Goal: Information Seeking & Learning: Learn about a topic

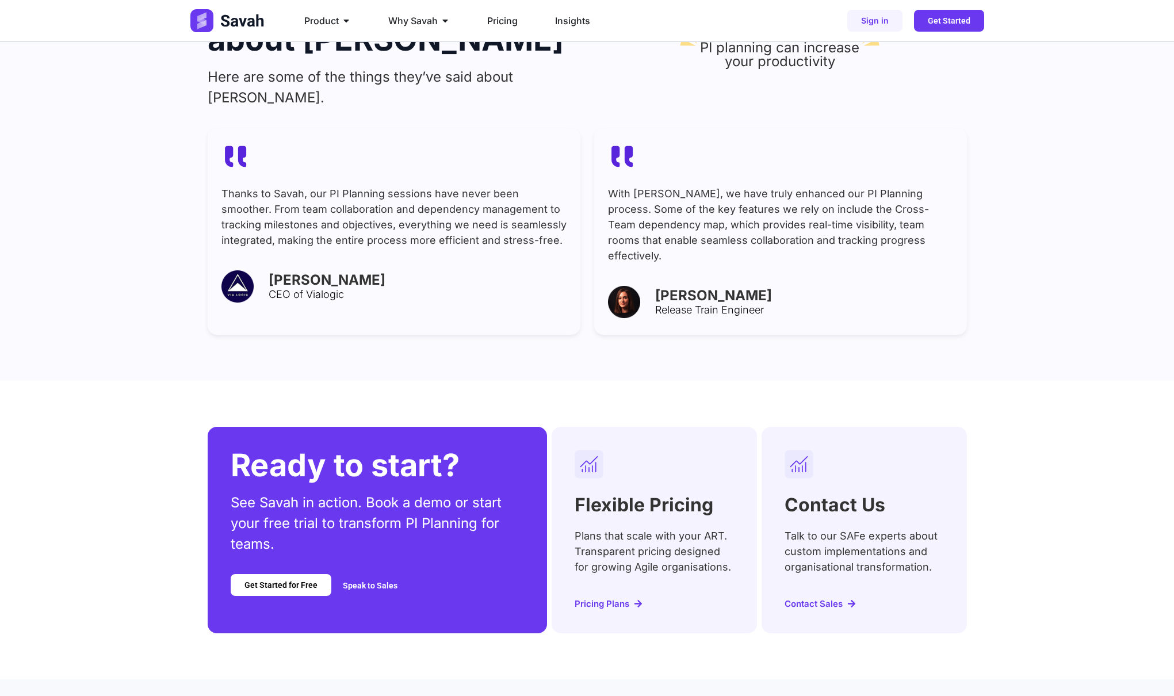
scroll to position [4069, 0]
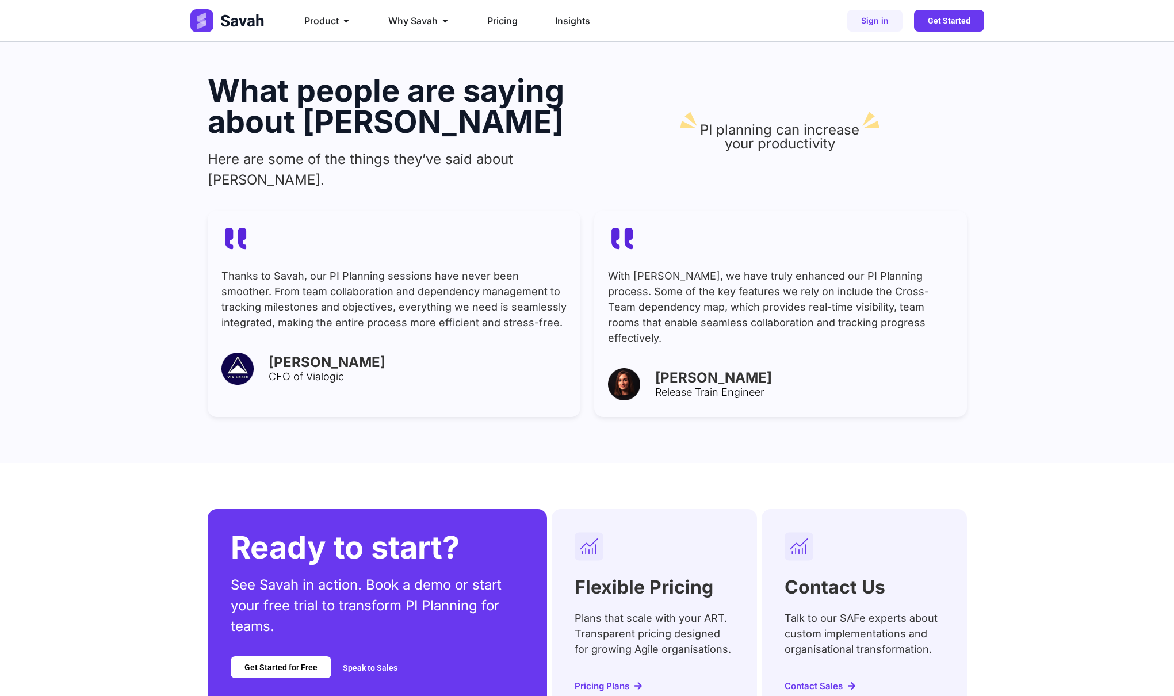
click at [700, 230] on div "With Savah, we have truly enhanced our PI Planning process. Some of the key fea…" at bounding box center [780, 313] width 373 height 206
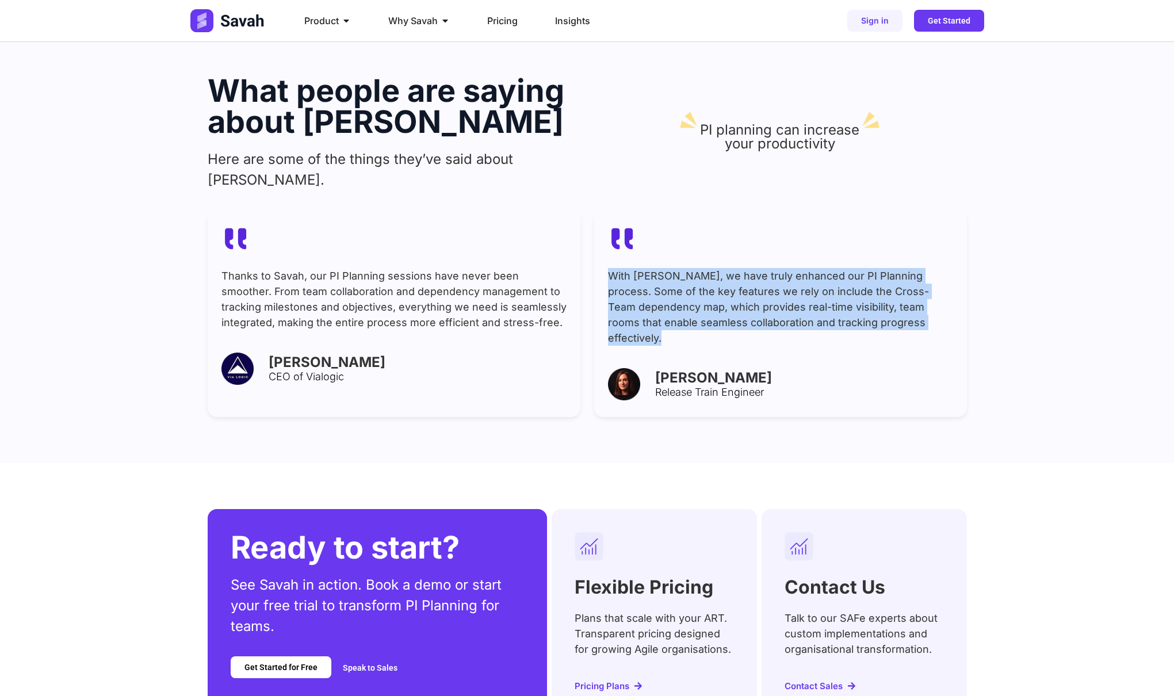
click at [700, 230] on div "With Savah, we have truly enhanced our PI Planning process. Some of the key fea…" at bounding box center [780, 313] width 373 height 206
click at [754, 268] on p "With Savah, we have truly enhanced our PI Planning process. Some of the key fea…" at bounding box center [780, 307] width 345 height 78
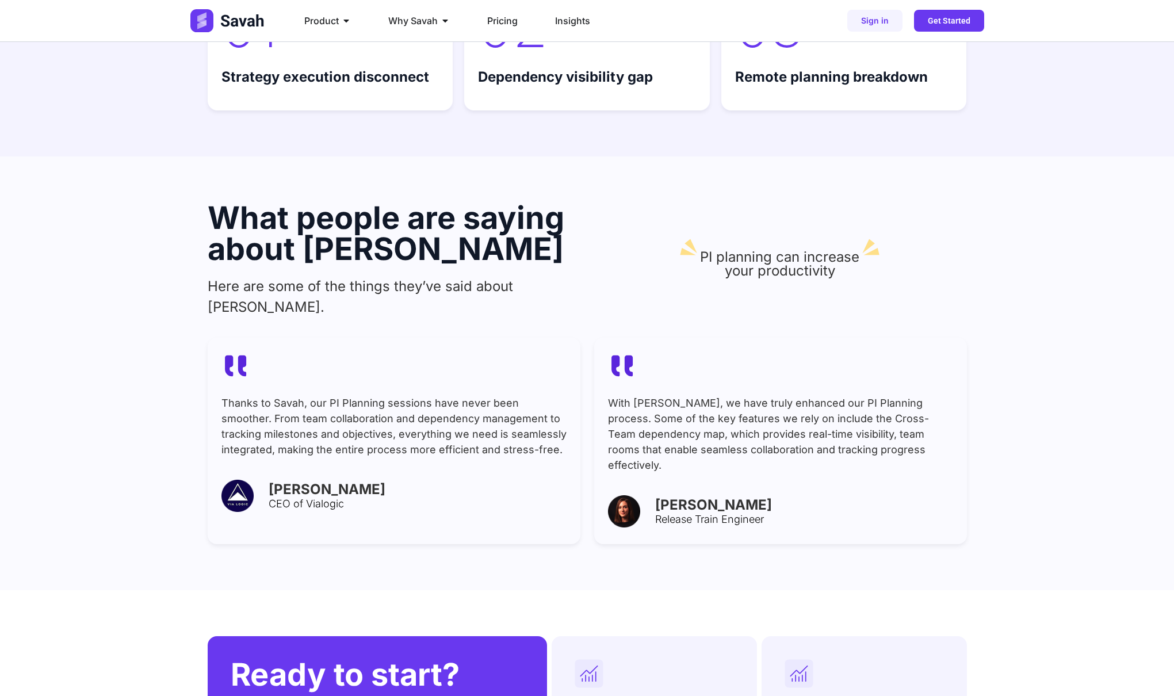
scroll to position [3942, 0]
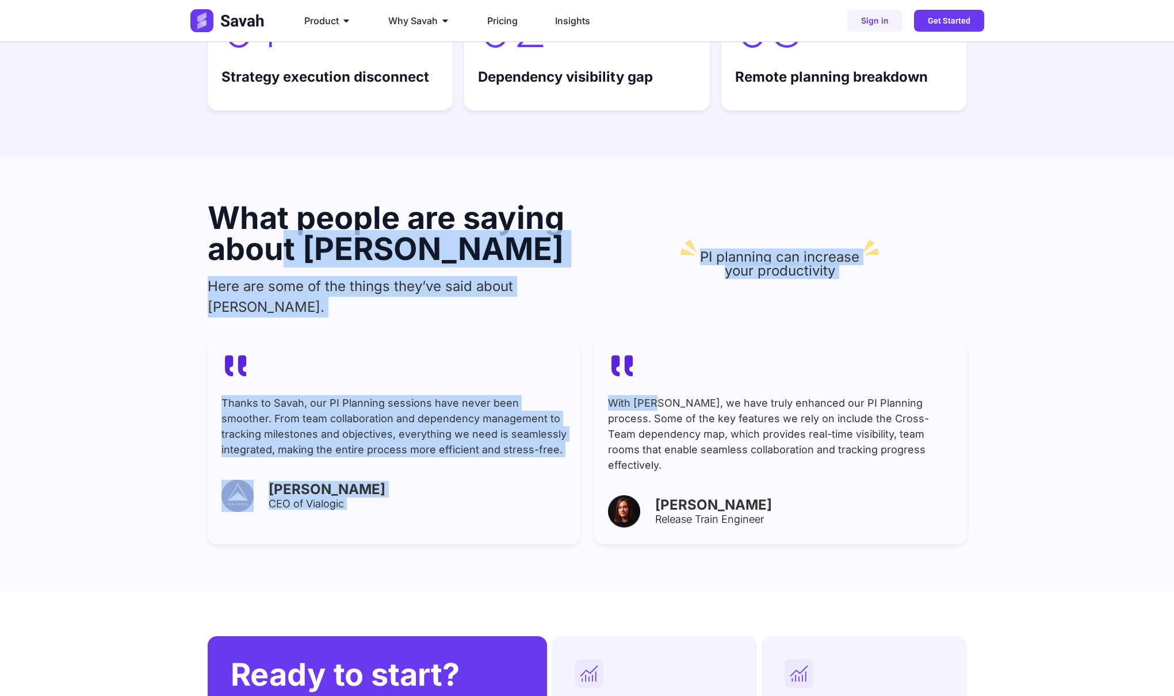
drag, startPoint x: 283, startPoint y: 242, endPoint x: 707, endPoint y: 396, distance: 450.8
click at [700, 391] on div "What people are saying about Savah Here are some of the things they’ve said abo…" at bounding box center [587, 373] width 759 height 434
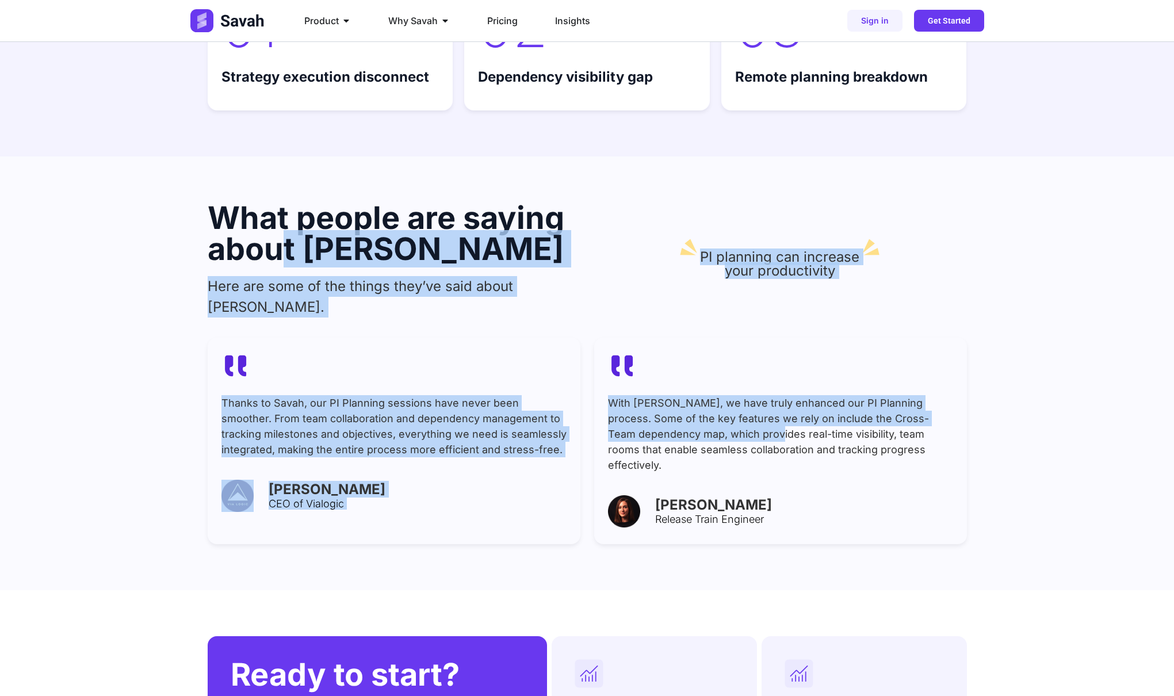
click at [707, 396] on p "With Savah, we have truly enhanced our PI Planning process. Some of the key fea…" at bounding box center [780, 434] width 345 height 78
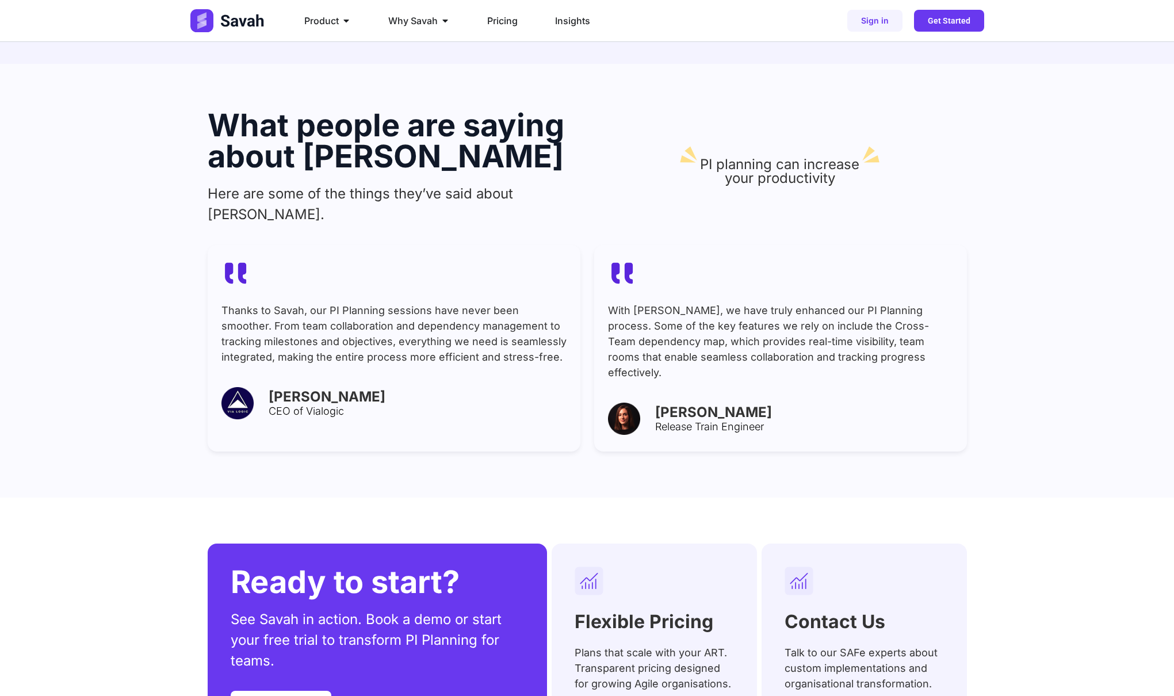
scroll to position [4034, 0]
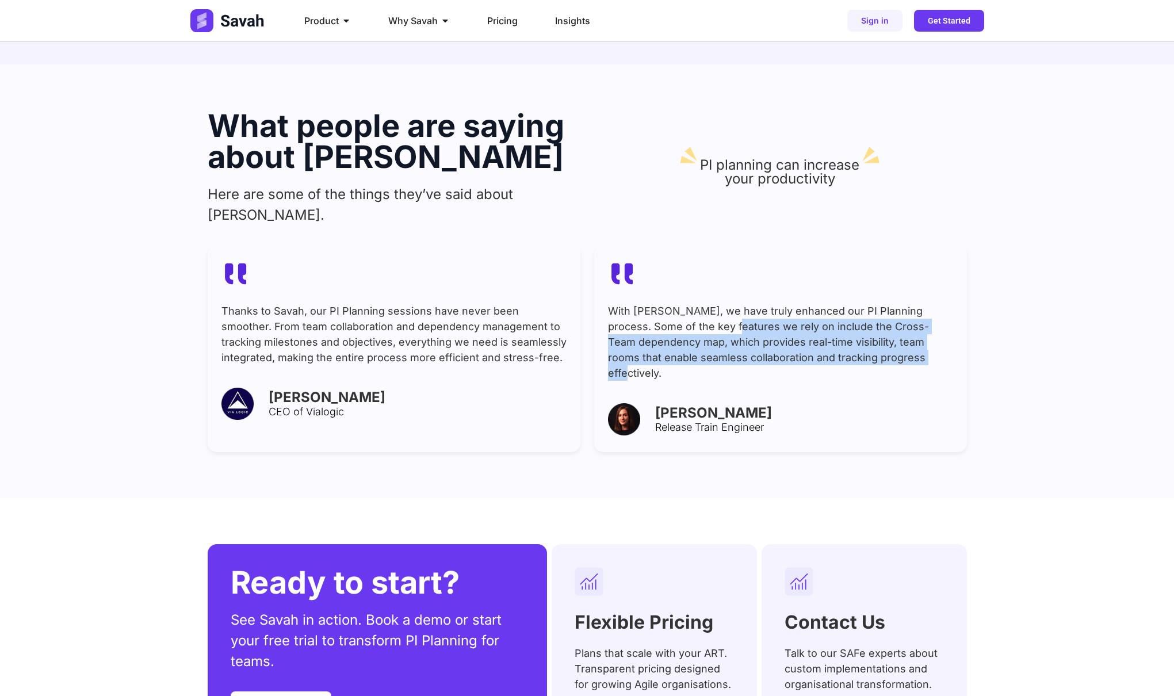
drag, startPoint x: 693, startPoint y: 281, endPoint x: 737, endPoint y: 342, distance: 75.3
click at [737, 342] on div "With Savah, we have truly enhanced our PI Planning process. Some of the key fea…" at bounding box center [780, 349] width 373 height 206
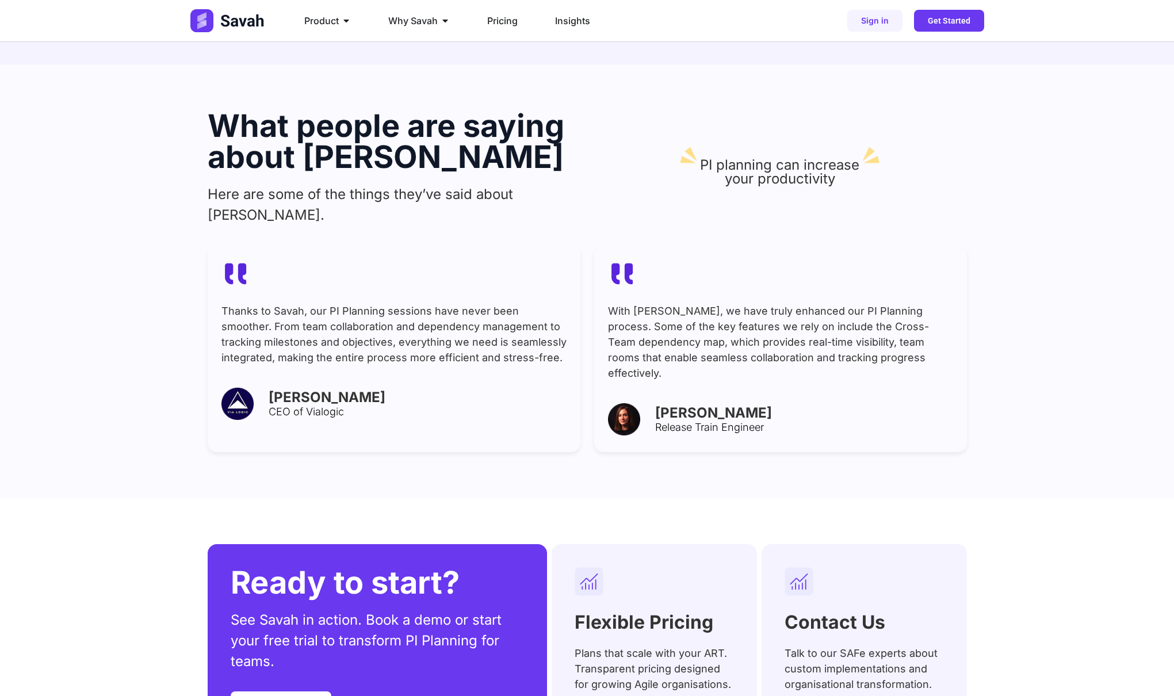
click at [738, 344] on div "With Savah, we have truly enhanced our PI Planning process. Some of the key fea…" at bounding box center [780, 349] width 373 height 206
click at [750, 303] on p "With Savah, we have truly enhanced our PI Planning process. Some of the key fea…" at bounding box center [780, 342] width 345 height 78
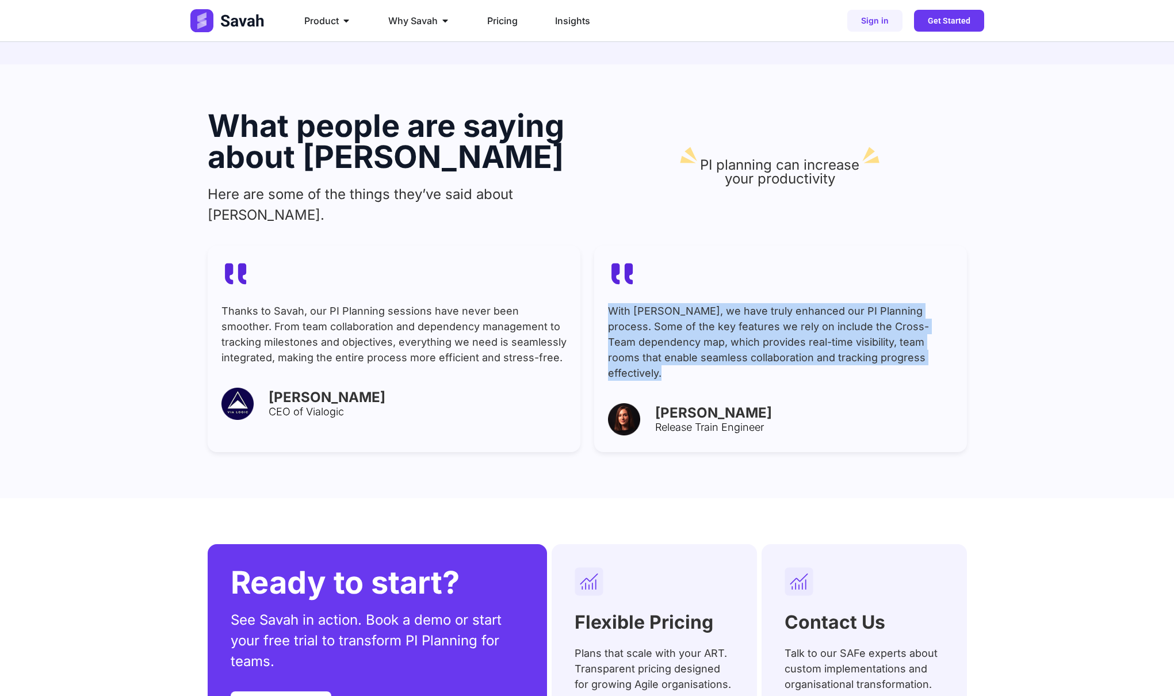
click at [750, 303] on p "With Savah, we have truly enhanced our PI Planning process. Some of the key fea…" at bounding box center [780, 342] width 345 height 78
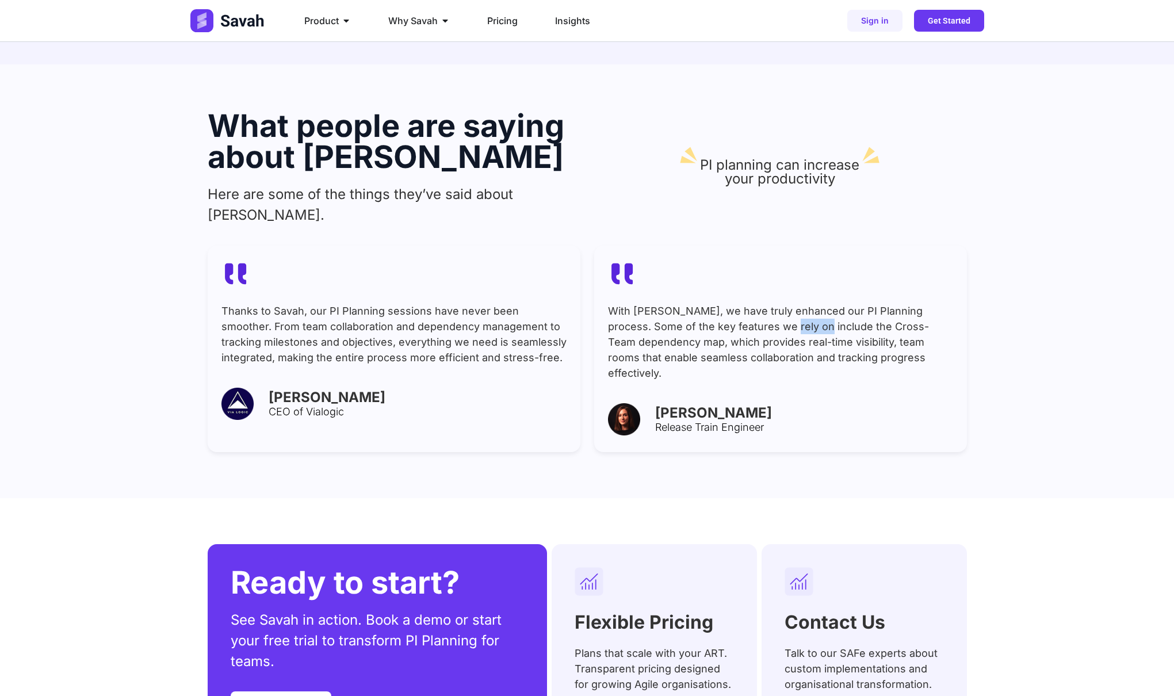
click at [750, 303] on p "With Savah, we have truly enhanced our PI Planning process. Some of the key fea…" at bounding box center [780, 342] width 345 height 78
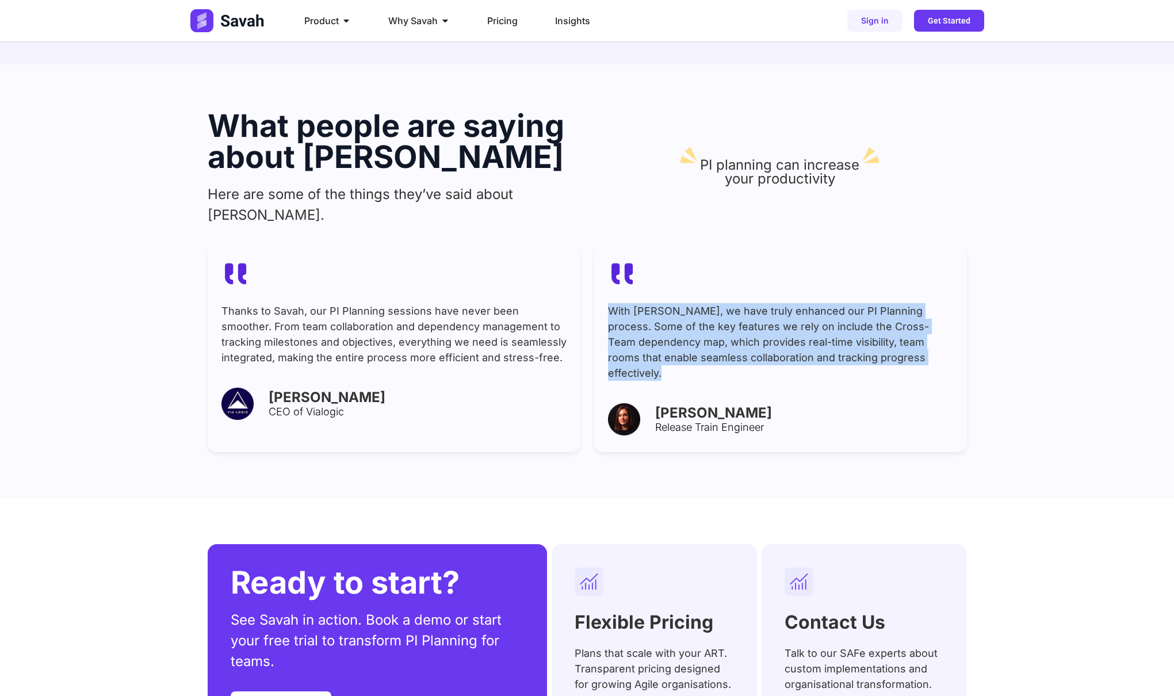
click at [750, 303] on p "With Savah, we have truly enhanced our PI Planning process. Some of the key fea…" at bounding box center [780, 342] width 345 height 78
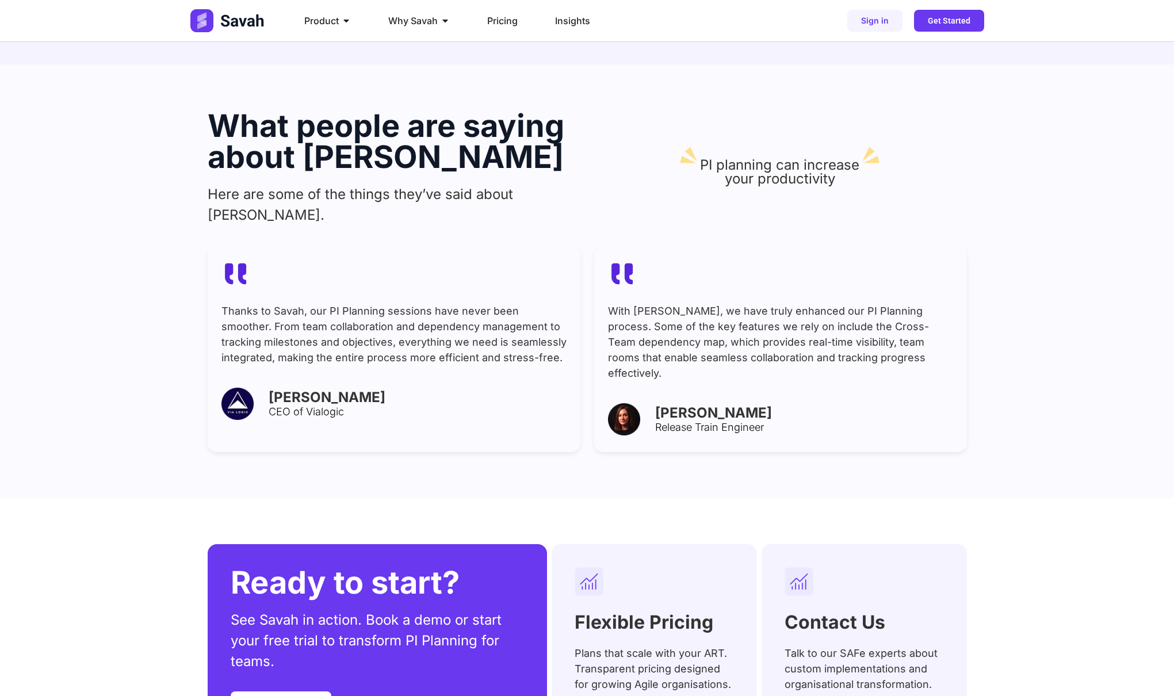
click at [442, 303] on p "Thanks to Savah, our PI Planning sessions have never been smoother. From team c…" at bounding box center [393, 334] width 345 height 62
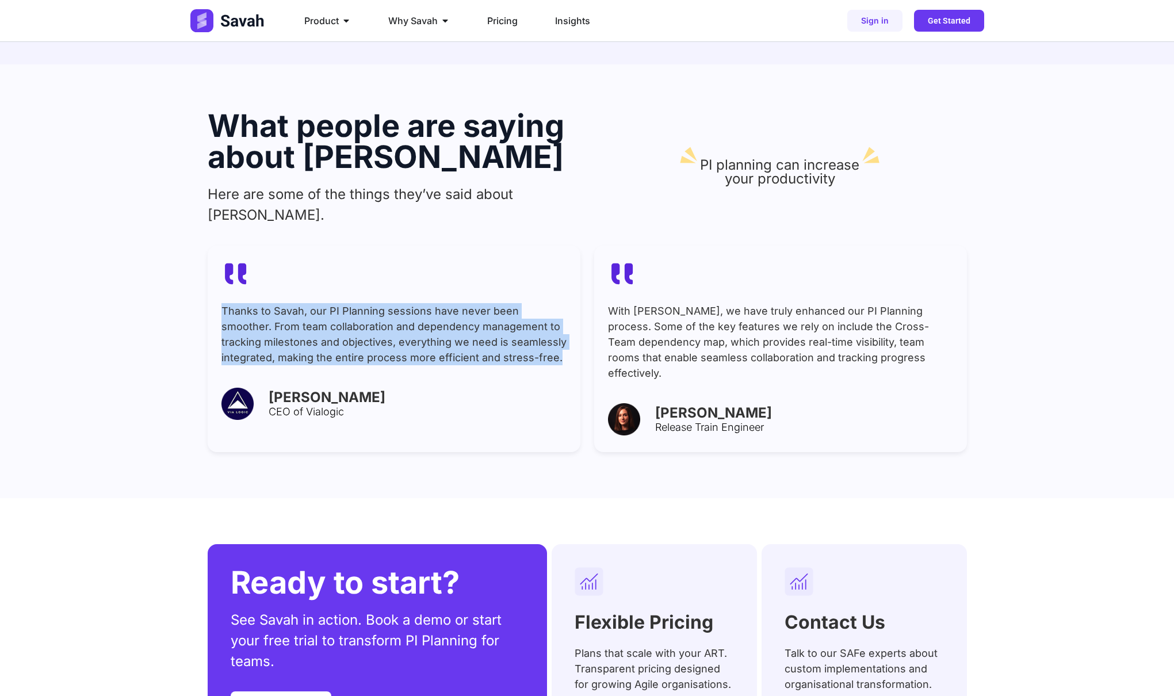
click at [442, 303] on p "Thanks to Savah, our PI Planning sessions have never been smoother. From team c…" at bounding box center [393, 334] width 345 height 62
click at [498, 303] on p "Thanks to Savah, our PI Planning sessions have never been smoother. From team c…" at bounding box center [393, 334] width 345 height 62
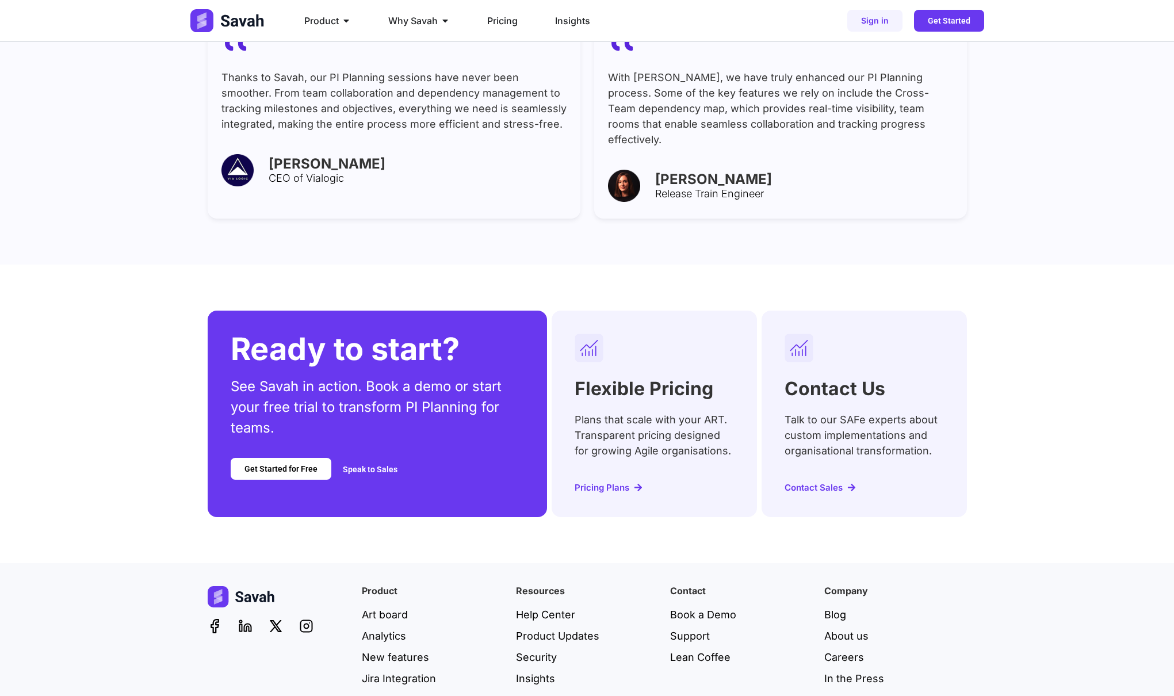
scroll to position [4271, 0]
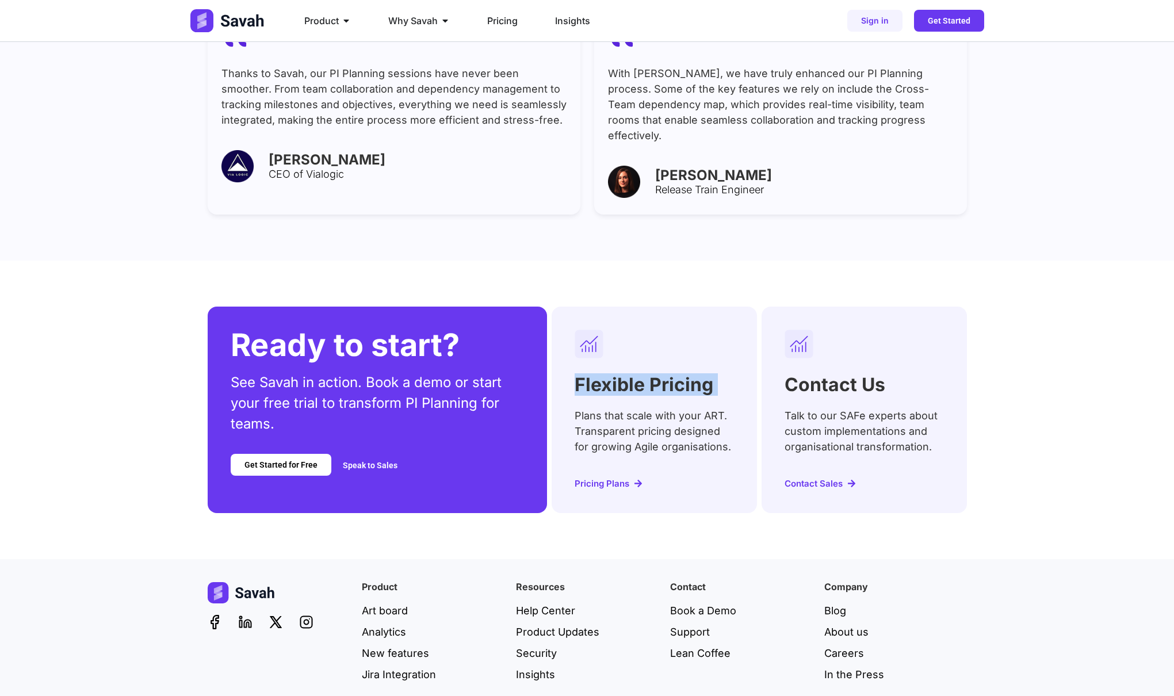
drag, startPoint x: 569, startPoint y: 332, endPoint x: 719, endPoint y: 358, distance: 151.6
click at [719, 357] on div "Flexible Pricing Plans that scale with your ART. Transparent pricing designed f…" at bounding box center [653, 409] width 205 height 206
click at [719, 408] on p "Plans that scale with your ART. Transparent pricing designed for growing Agile …" at bounding box center [653, 431] width 159 height 47
click at [154, 423] on div "Ready to start? See Savah in action. Book a demo or start your free trial to tr…" at bounding box center [587, 409] width 1174 height 206
click at [220, 602] on div at bounding box center [279, 632] width 143 height 100
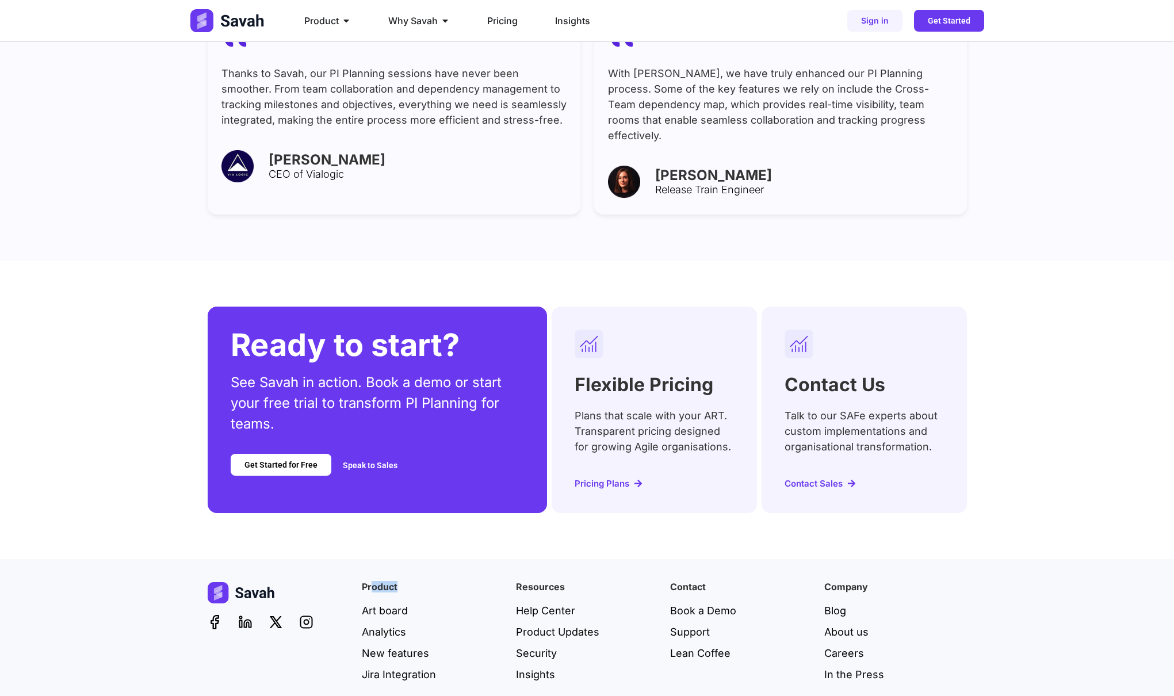
drag, startPoint x: 369, startPoint y: 534, endPoint x: 399, endPoint y: 535, distance: 29.9
click at [399, 582] on h4 "Product" at bounding box center [433, 586] width 143 height 9
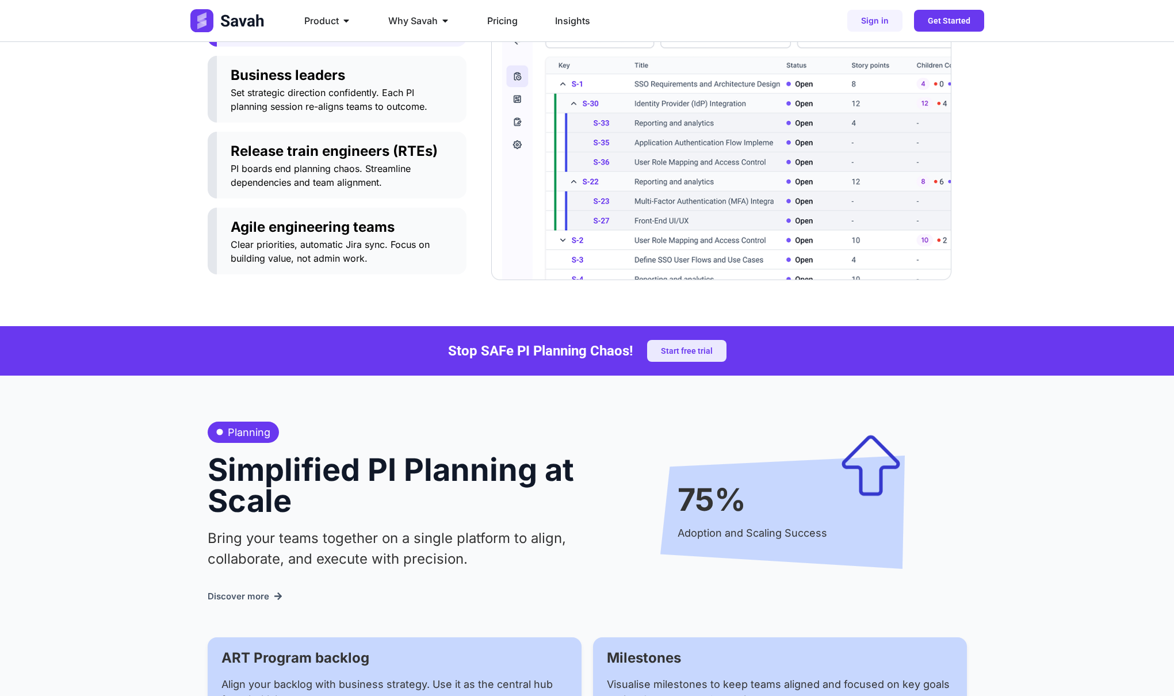
scroll to position [240, 0]
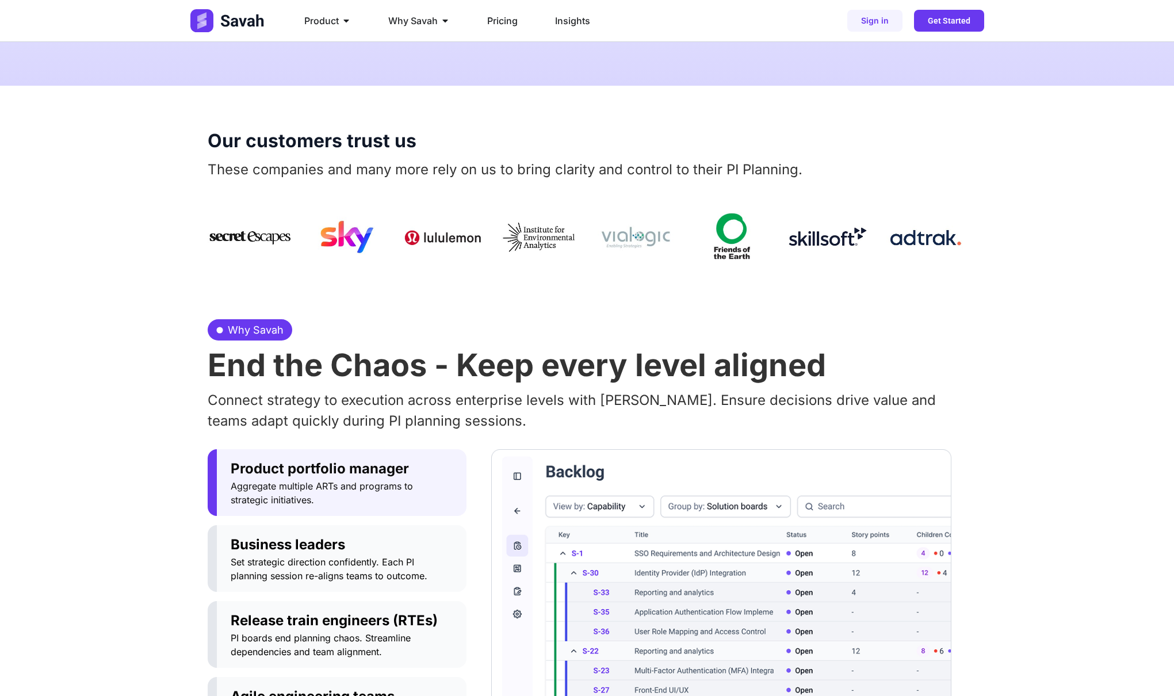
click at [873, 28] on div "Product Close Product Open Product PI Planning Run planning events at scale wit…" at bounding box center [587, 21] width 1174 height 42
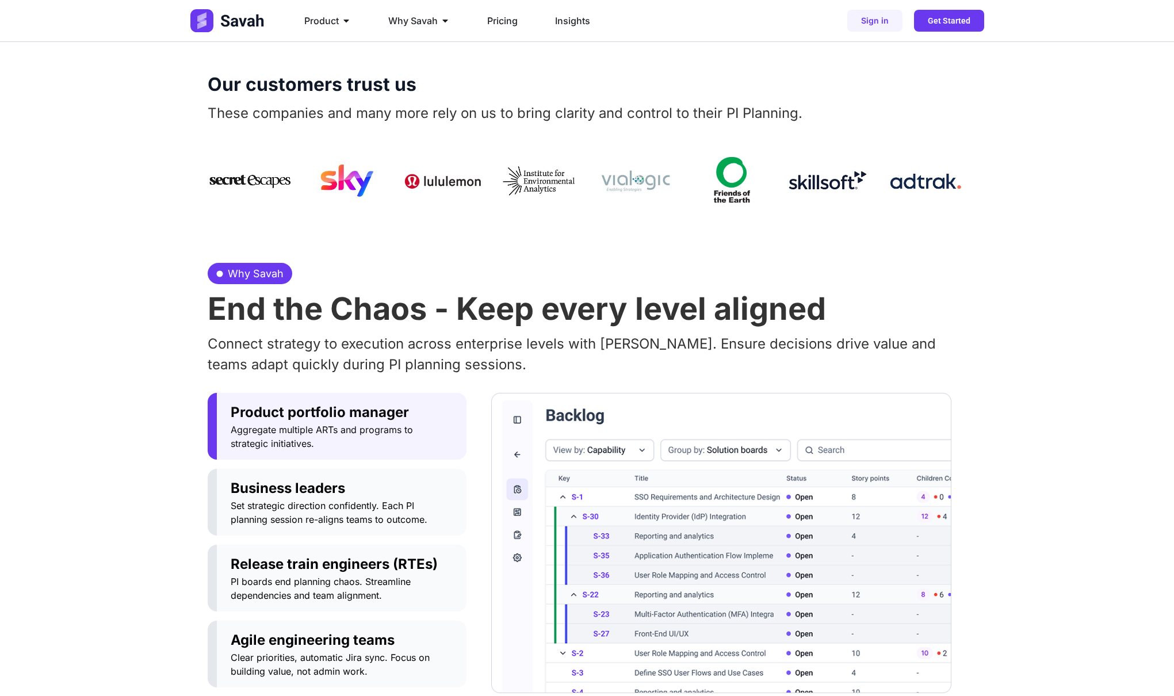
scroll to position [298, 0]
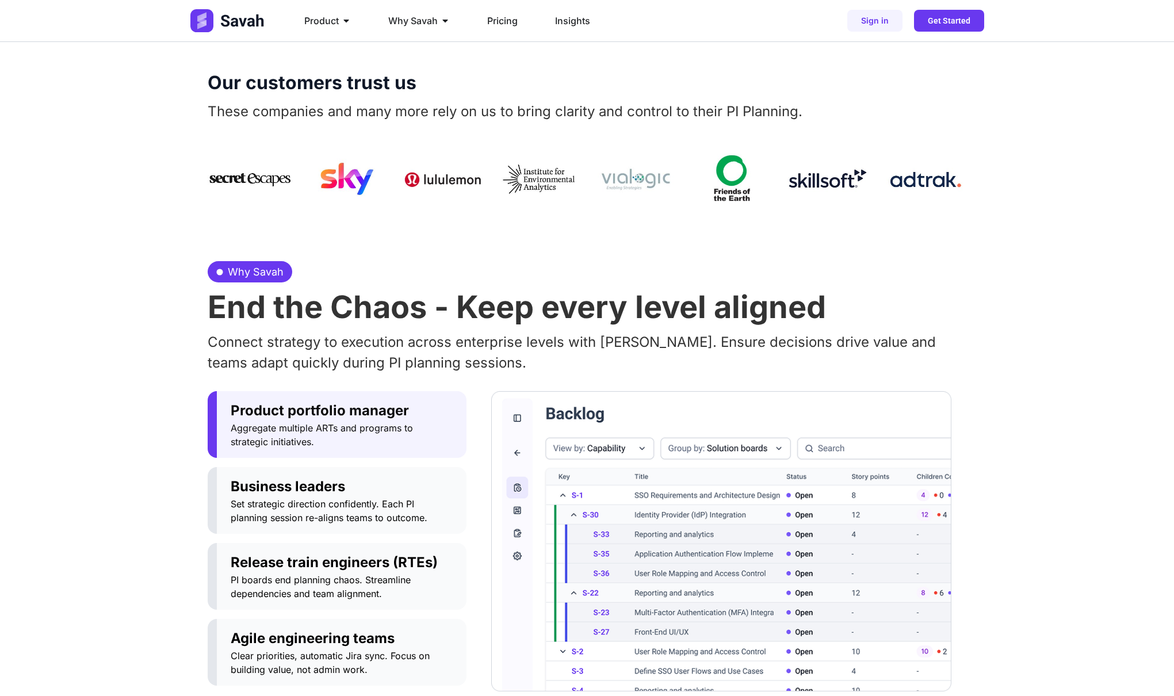
click at [292, 457] on button "Product portfolio manager Aggregate multiple ARTs and programs to strategic ini…" at bounding box center [337, 424] width 259 height 67
click at [292, 483] on span "Business leaders" at bounding box center [342, 486] width 222 height 21
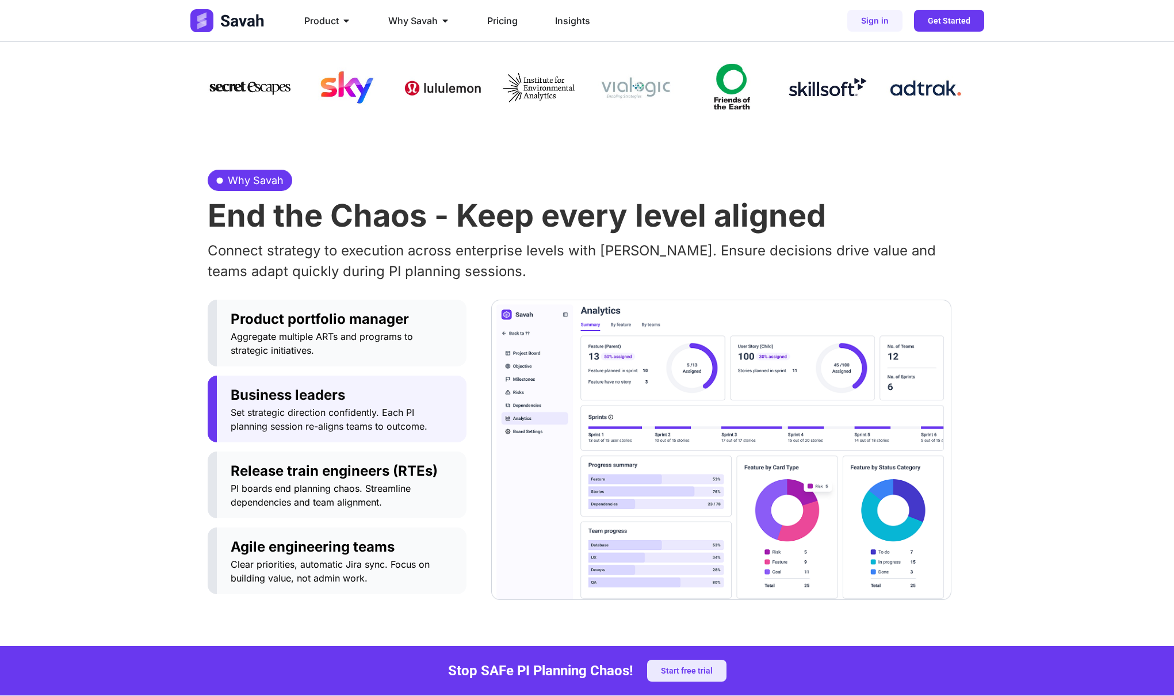
scroll to position [411, 0]
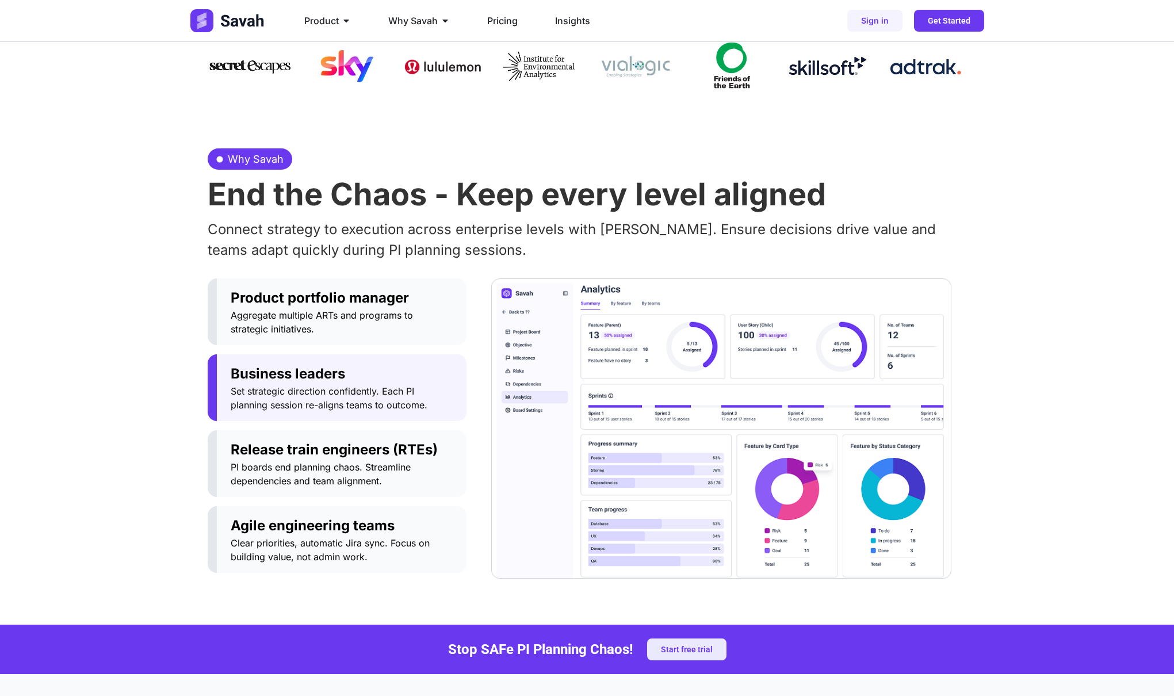
click at [274, 394] on span "Set strategic direction confidently. Each PI planning session re-aligns teams t…" at bounding box center [342, 398] width 222 height 28
click at [265, 497] on div "Product portfolio manager Aggregate multiple ARTs and programs to strategic ini…" at bounding box center [337, 428] width 259 height 300
click at [269, 477] on span "PI boards end planning chaos. Streamline dependencies and team alignment." at bounding box center [342, 474] width 222 height 28
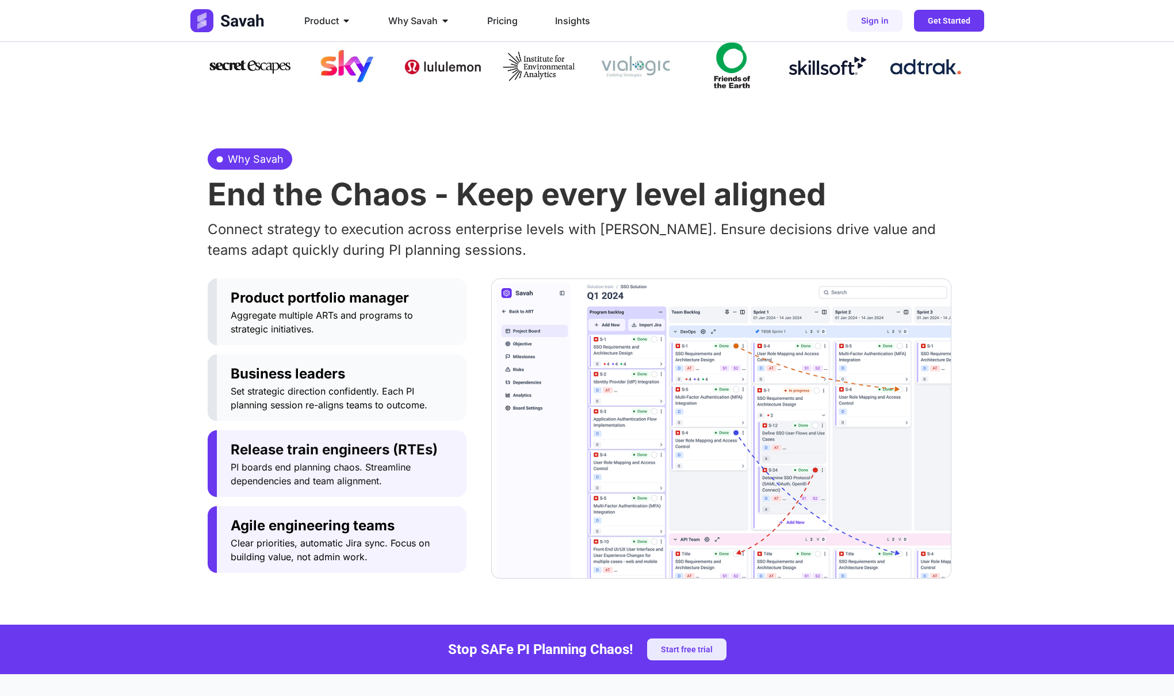
click at [267, 551] on span "Clear priorities, automatic Jira sync. Focus on building value, not admin work." at bounding box center [342, 550] width 222 height 28
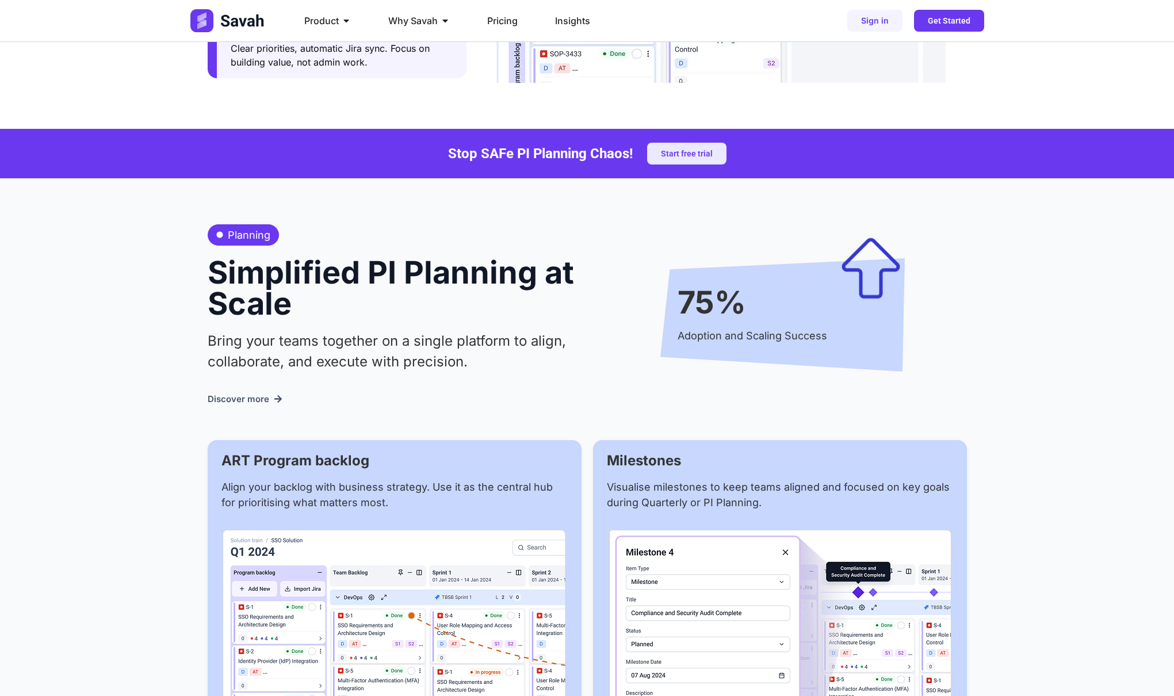
scroll to position [909, 0]
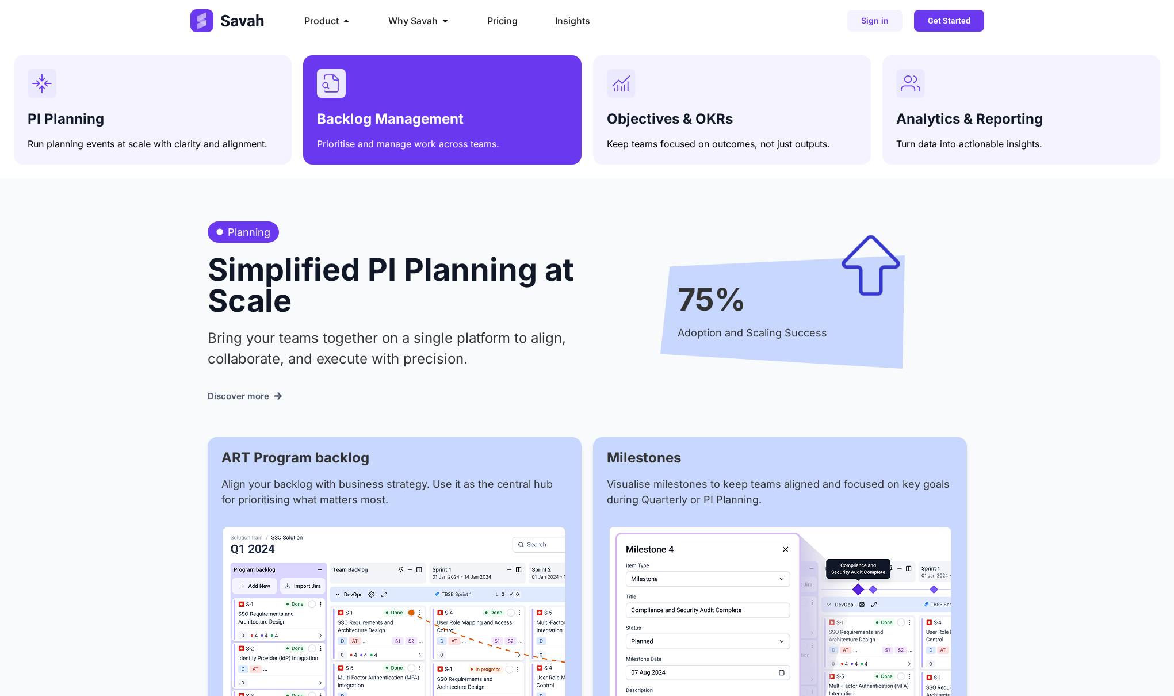
click at [394, 106] on div "Backlog Management Prioritise and manage work across teams." at bounding box center [442, 128] width 250 height 44
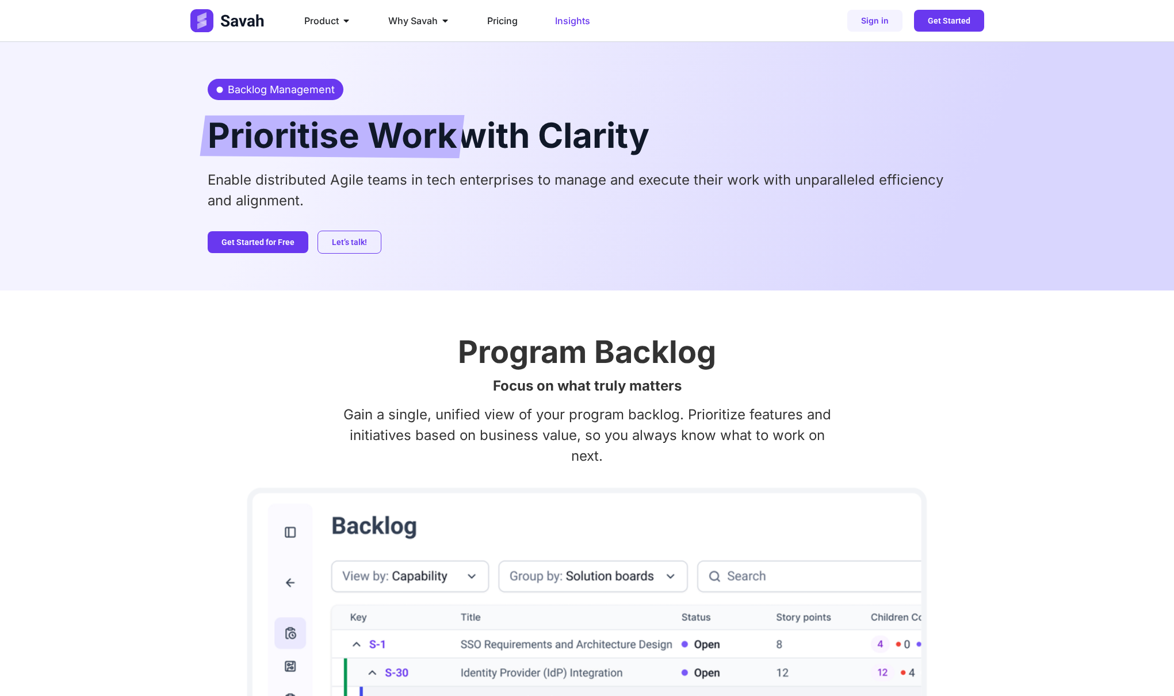
click at [567, 24] on span "Insights" at bounding box center [572, 21] width 35 height 14
click at [571, 25] on span "Insights" at bounding box center [572, 21] width 35 height 14
click at [569, 25] on span "Insights" at bounding box center [572, 21] width 35 height 14
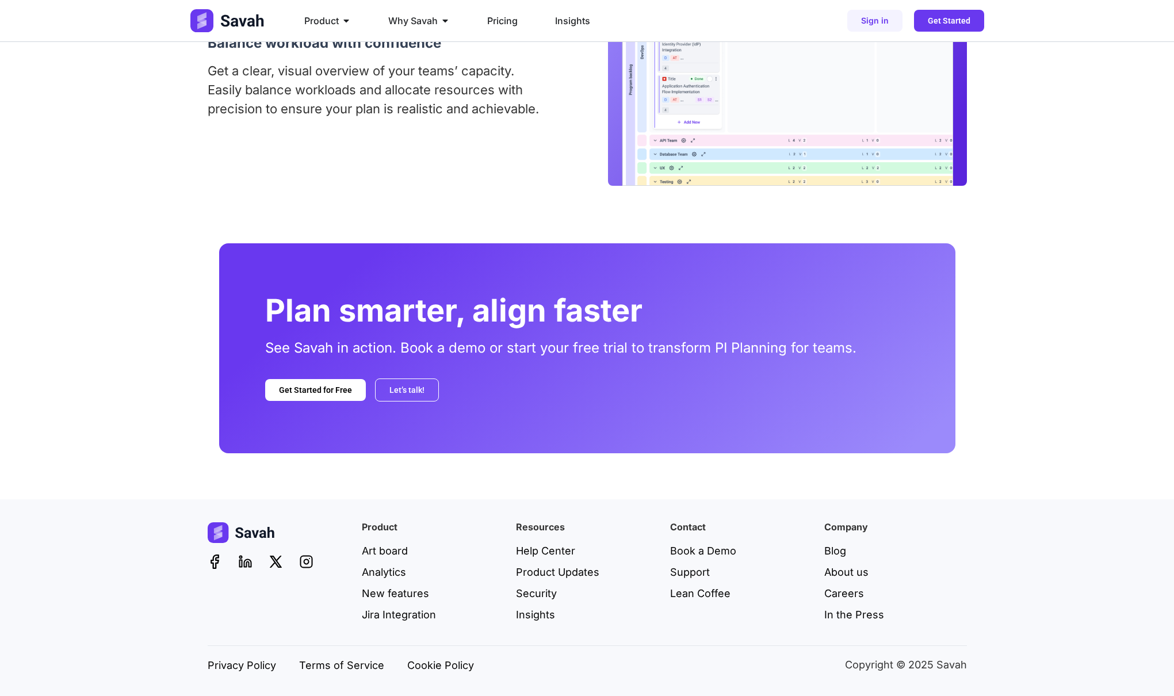
scroll to position [2138, 0]
click at [203, 380] on div "Plan smarter, align faster See Savah in action. Book a demo or start your free …" at bounding box center [587, 347] width 1174 height 209
click at [575, 22] on span "Insights" at bounding box center [572, 21] width 35 height 14
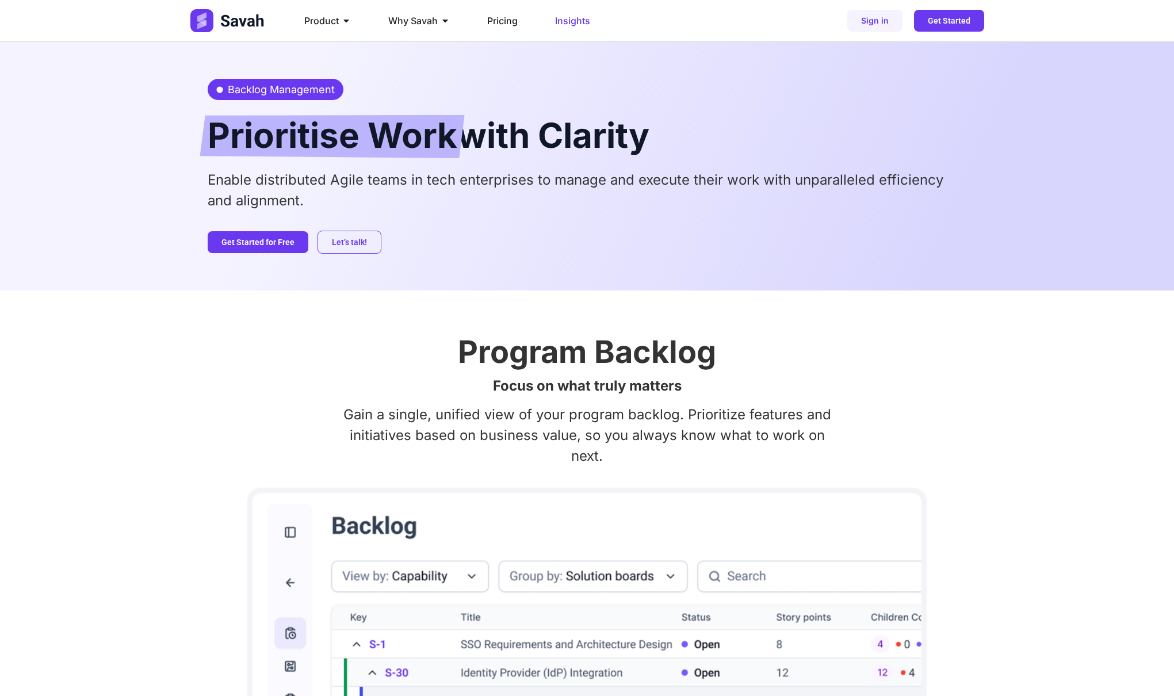
click at [575, 22] on span "Insights" at bounding box center [572, 21] width 35 height 14
click at [566, 17] on span "Insights" at bounding box center [572, 21] width 35 height 14
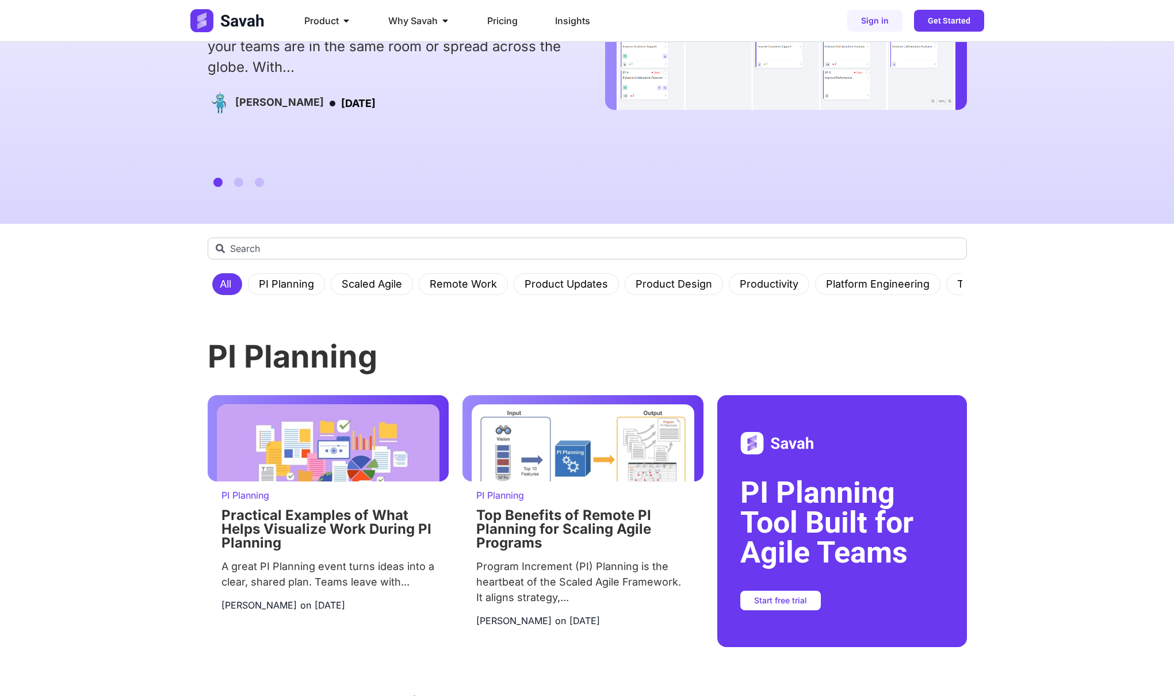
scroll to position [128, 0]
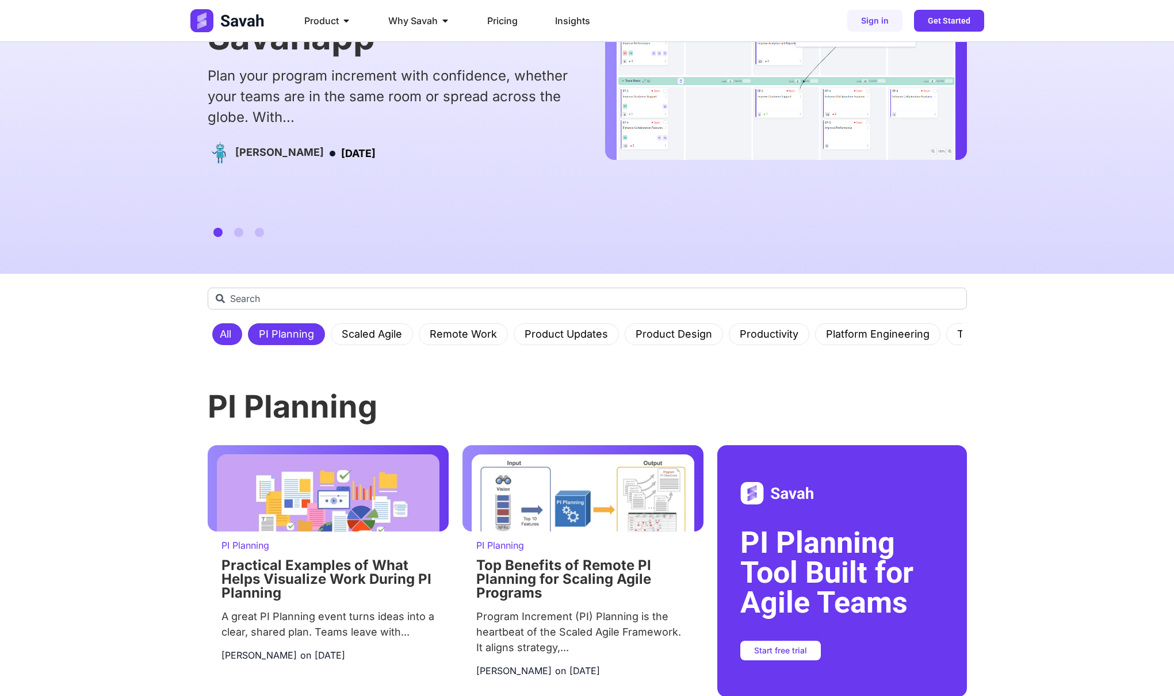
click at [294, 335] on link "PI Planning" at bounding box center [286, 334] width 69 height 21
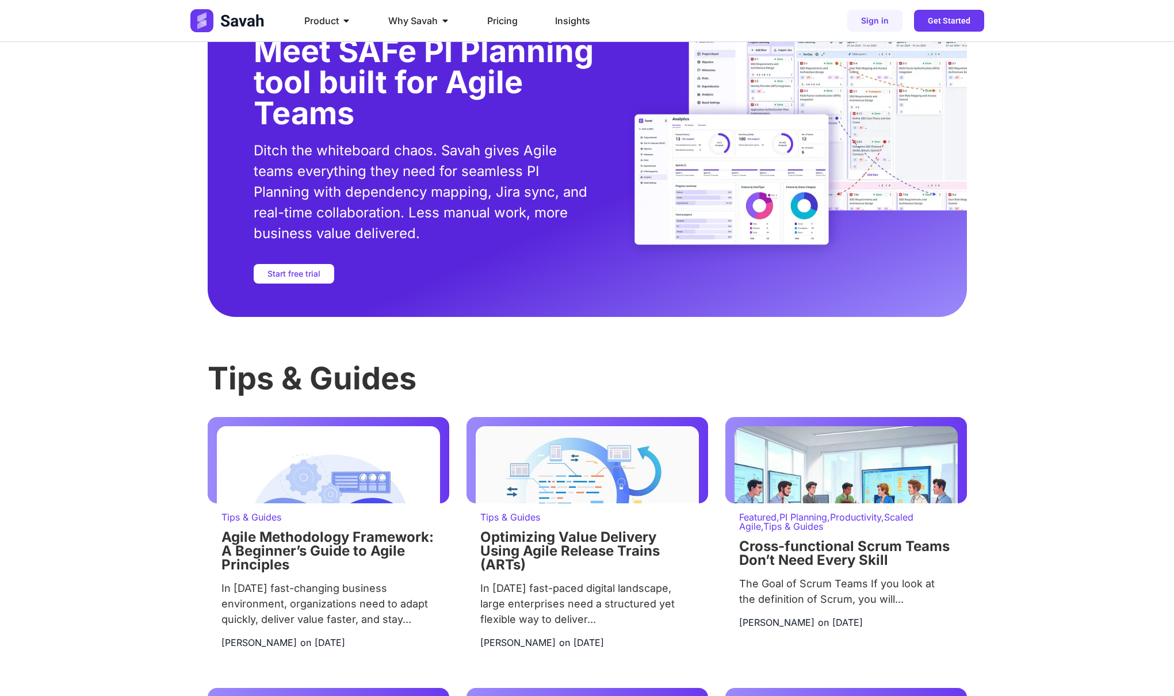
scroll to position [2090, 0]
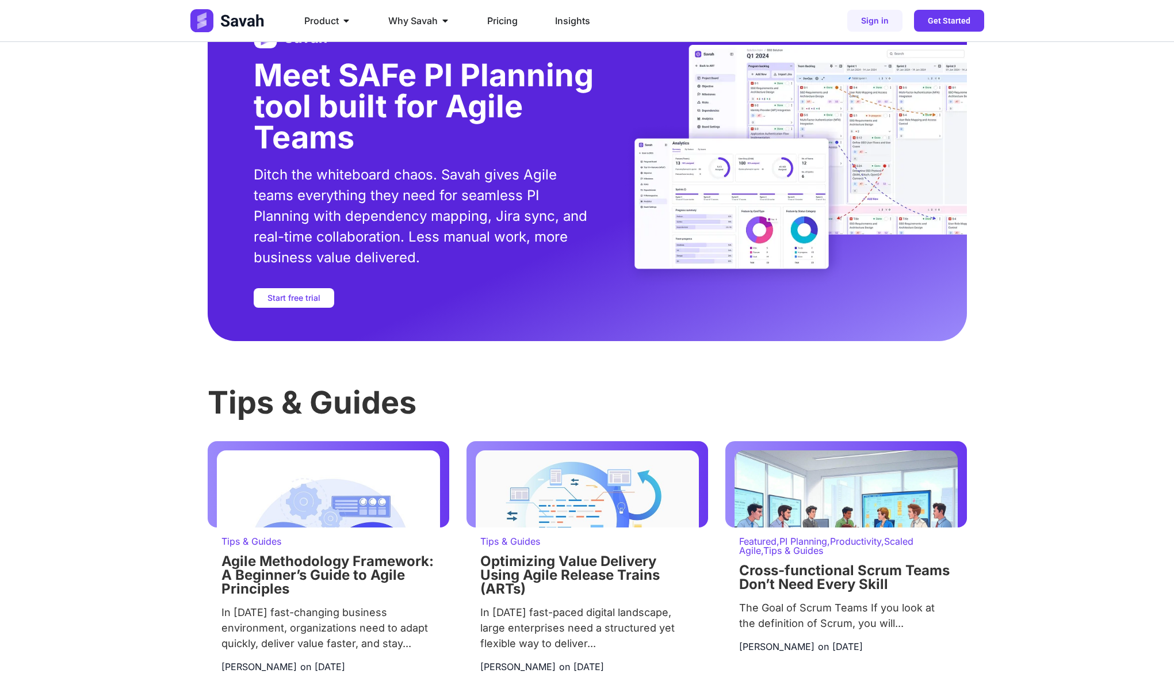
click at [753, 175] on img at bounding box center [795, 167] width 342 height 244
click at [1106, 423] on div "Tips & Guides Tips & Guides Agile Methodology Framework: A Beginner’s Guide to …" at bounding box center [587, 676] width 1174 height 670
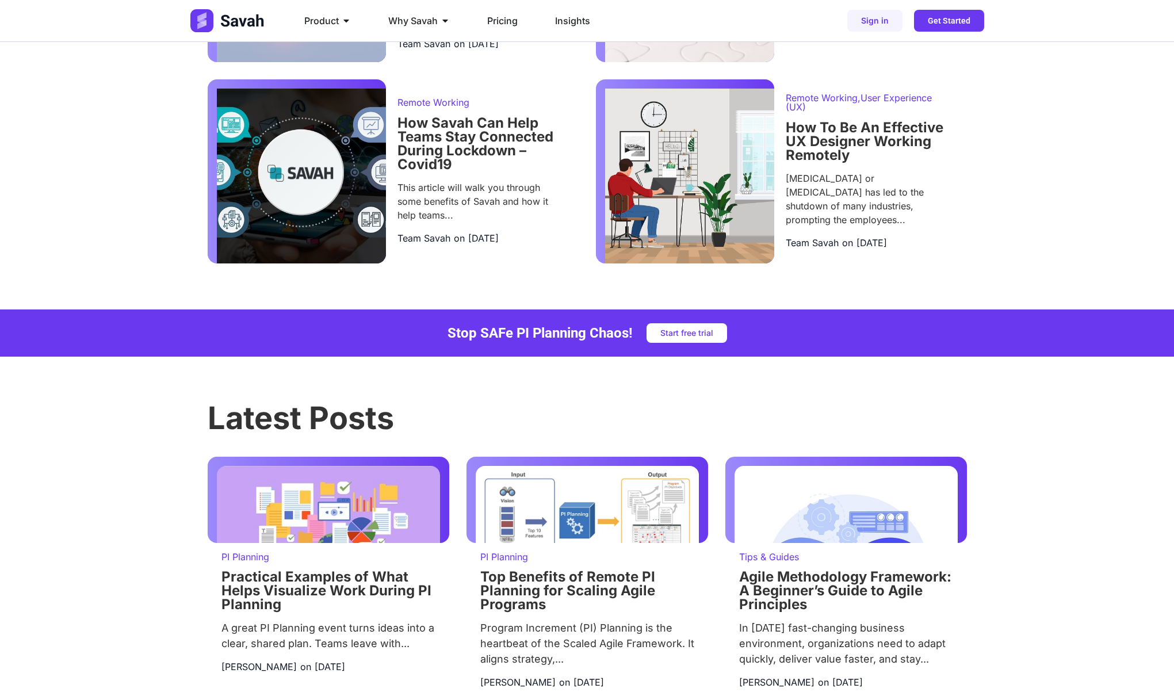
scroll to position [597, 0]
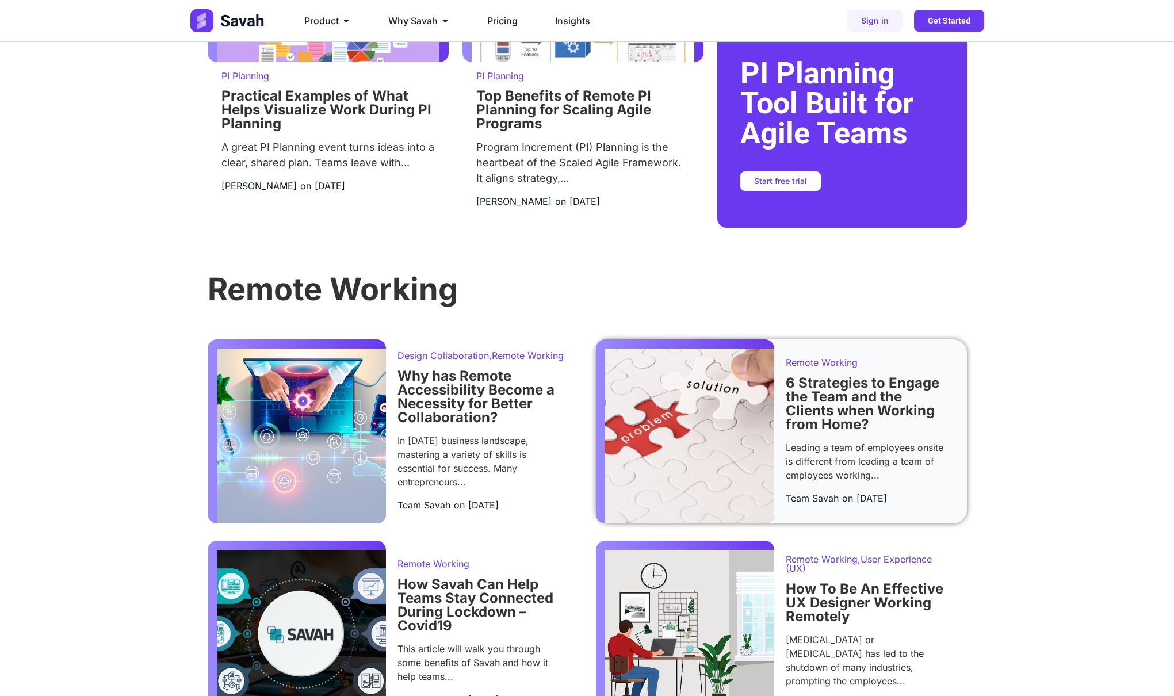
click at [862, 395] on link "6 Strategies to Engage the Team and the Clients when Working from Home?" at bounding box center [863, 403] width 154 height 58
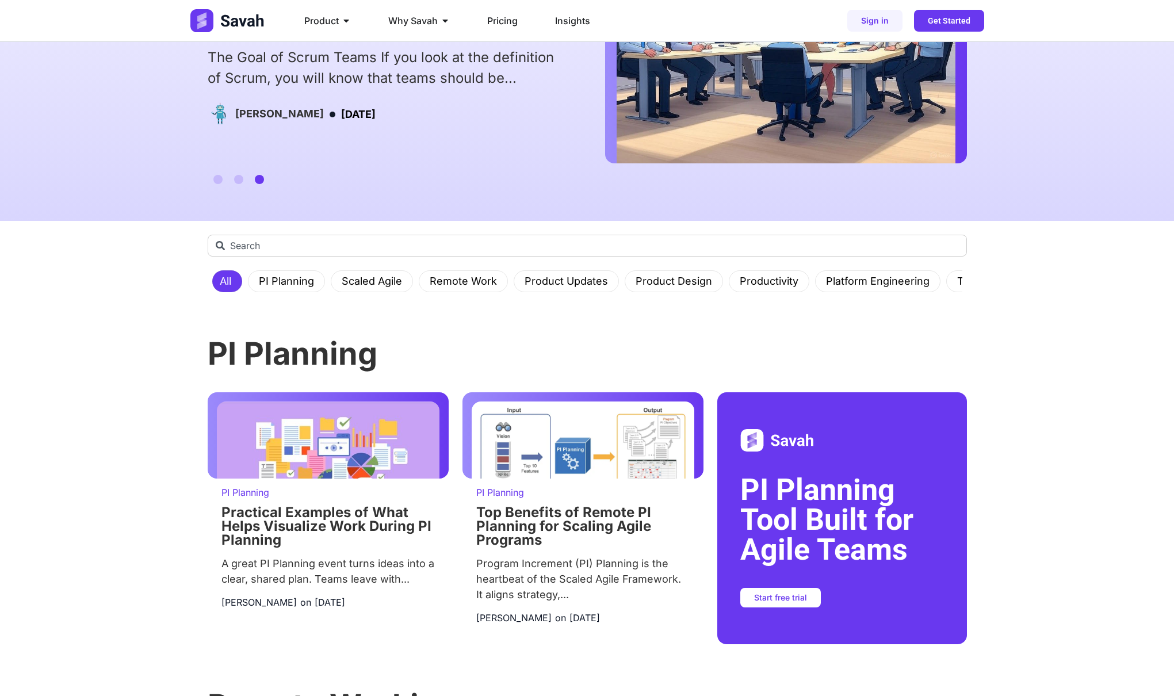
scroll to position [207, 0]
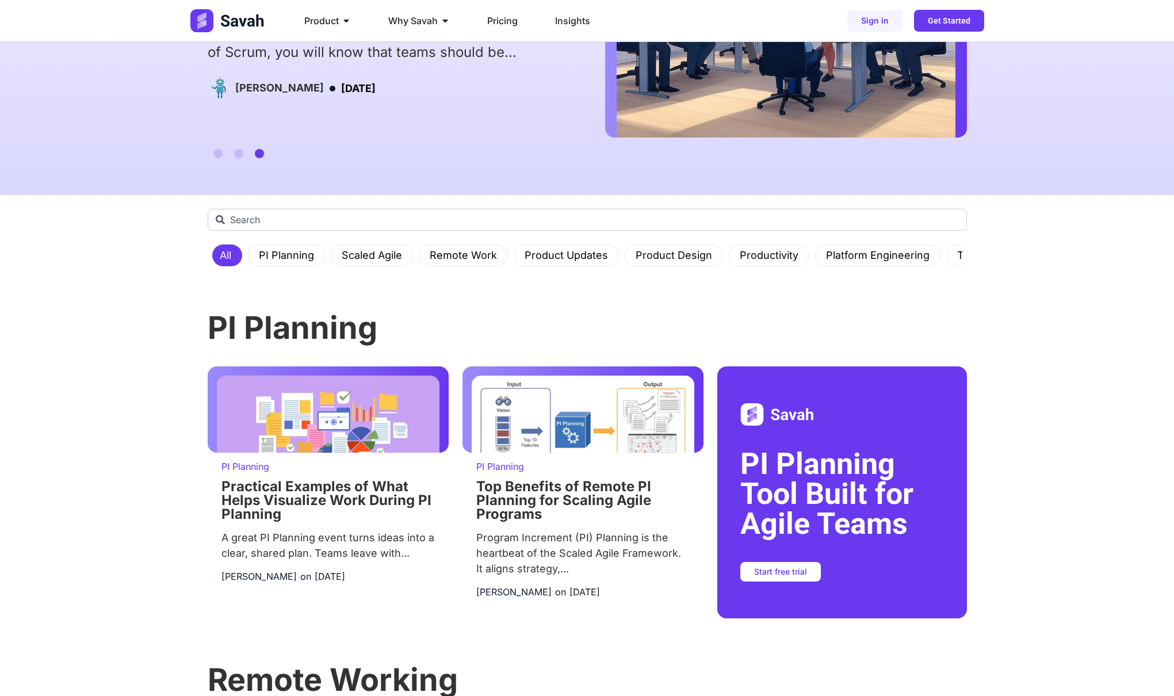
click at [297, 274] on div "All PI Planning Scaled Agile Remote Work Product Updates Product Design Product…" at bounding box center [587, 272] width 759 height 82
click at [284, 255] on link "PI Planning" at bounding box center [286, 255] width 69 height 21
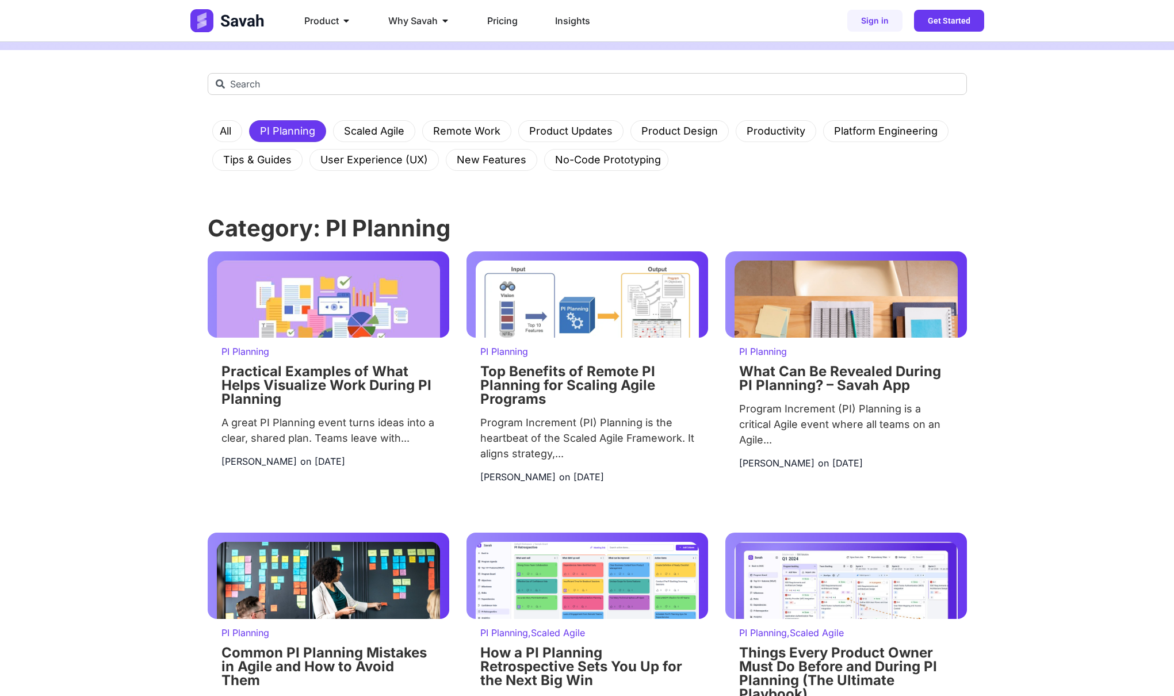
scroll to position [427, 0]
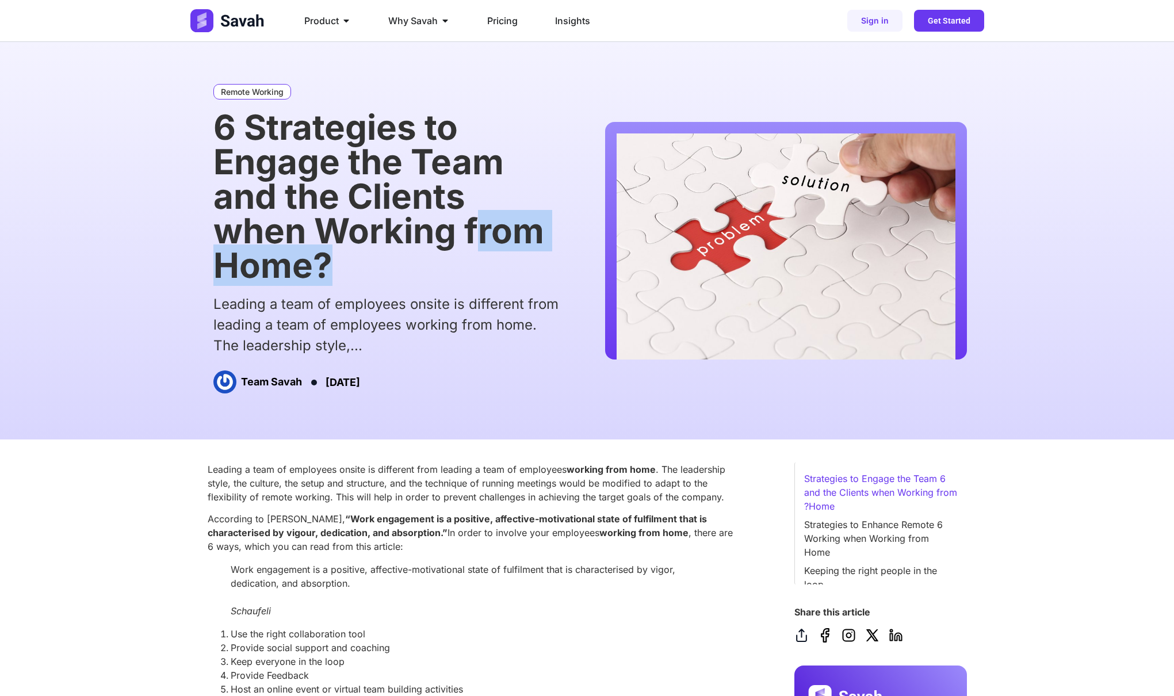
drag, startPoint x: 342, startPoint y: 246, endPoint x: 481, endPoint y: 244, distance: 138.6
click at [481, 244] on h1 "6 Strategies to Engage the Team and the Clients when Working from Home?" at bounding box center [387, 196] width 349 height 173
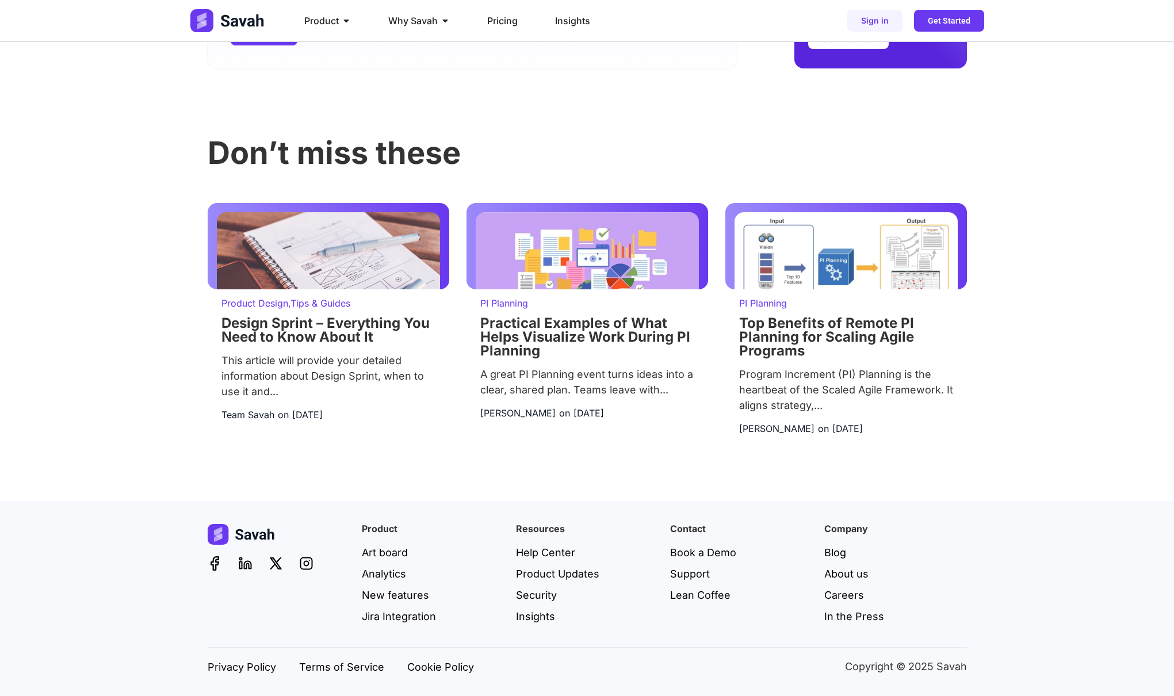
scroll to position [2542, 0]
click at [807, 347] on h2 "Top Benefits of Remote PI Planning for Scaling Agile Programs" at bounding box center [846, 337] width 214 height 41
click at [794, 331] on link "Top Benefits of Remote PI Planning for Scaling Agile Programs" at bounding box center [826, 337] width 175 height 44
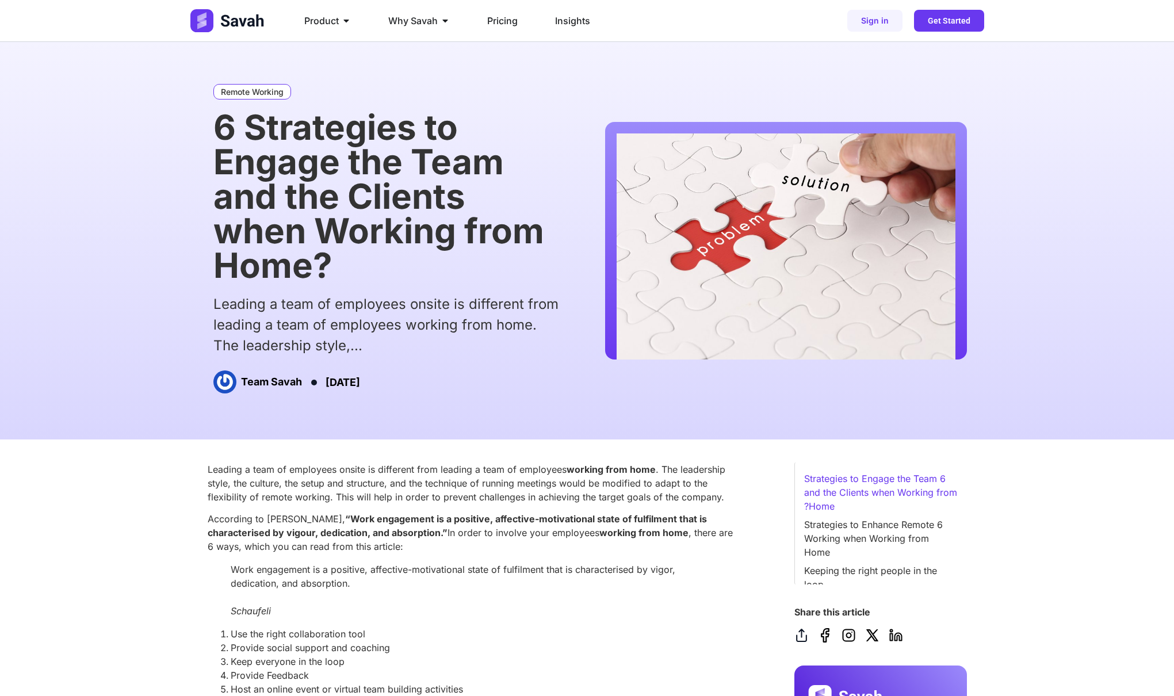
scroll to position [0, 0]
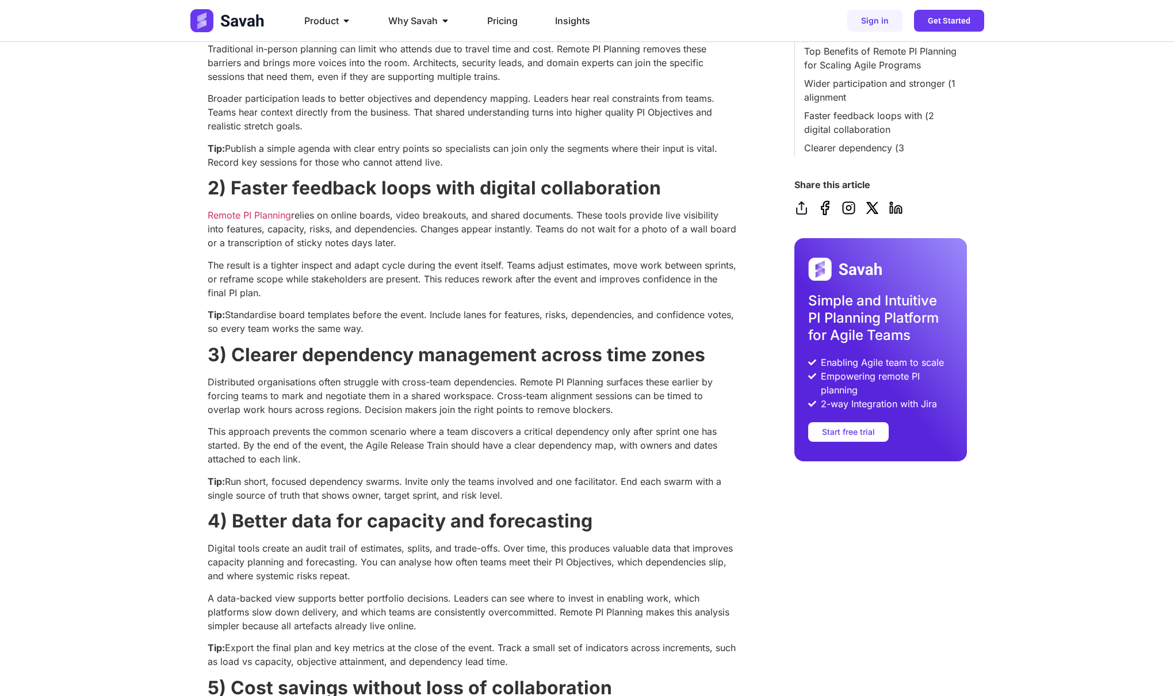
scroll to position [482, 0]
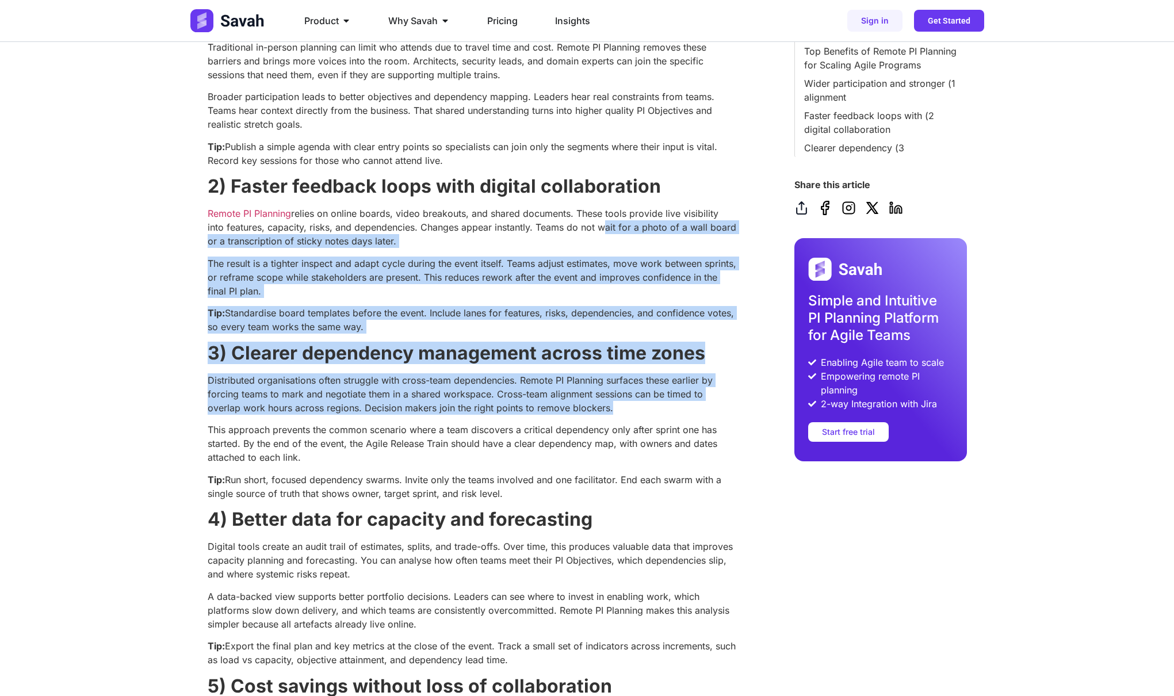
drag, startPoint x: 598, startPoint y: 232, endPoint x: 653, endPoint y: 419, distance: 194.7
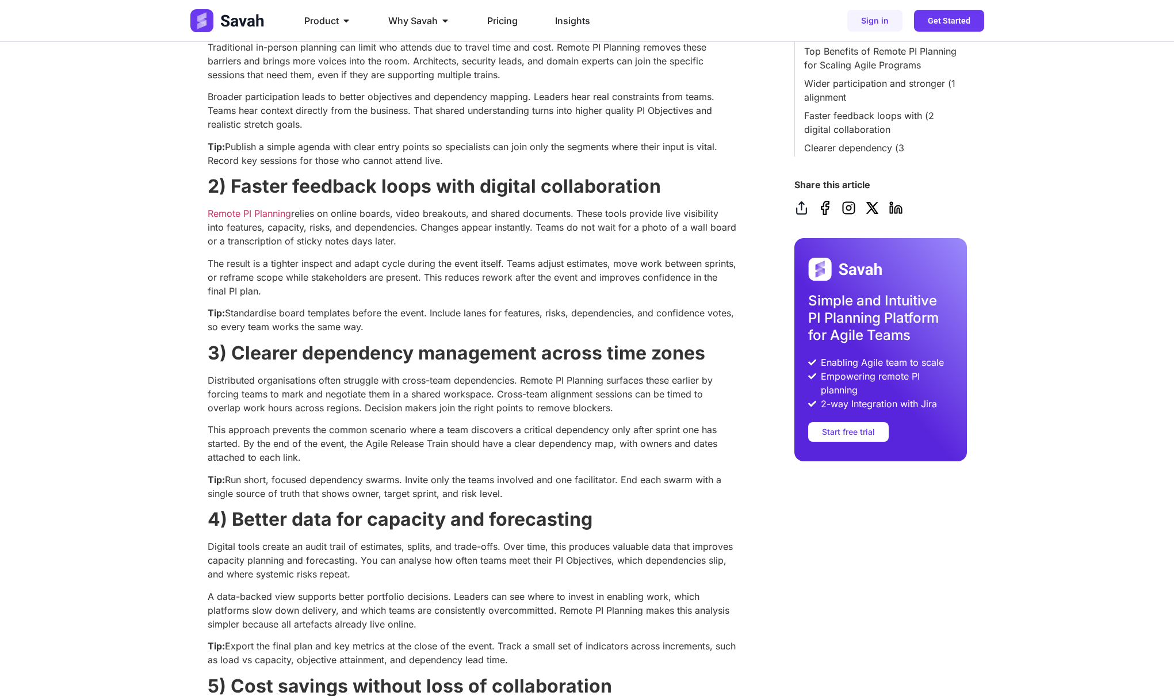
click at [653, 427] on p "This approach prevents the common scenario where a team discovers a critical de…" at bounding box center [472, 443] width 529 height 41
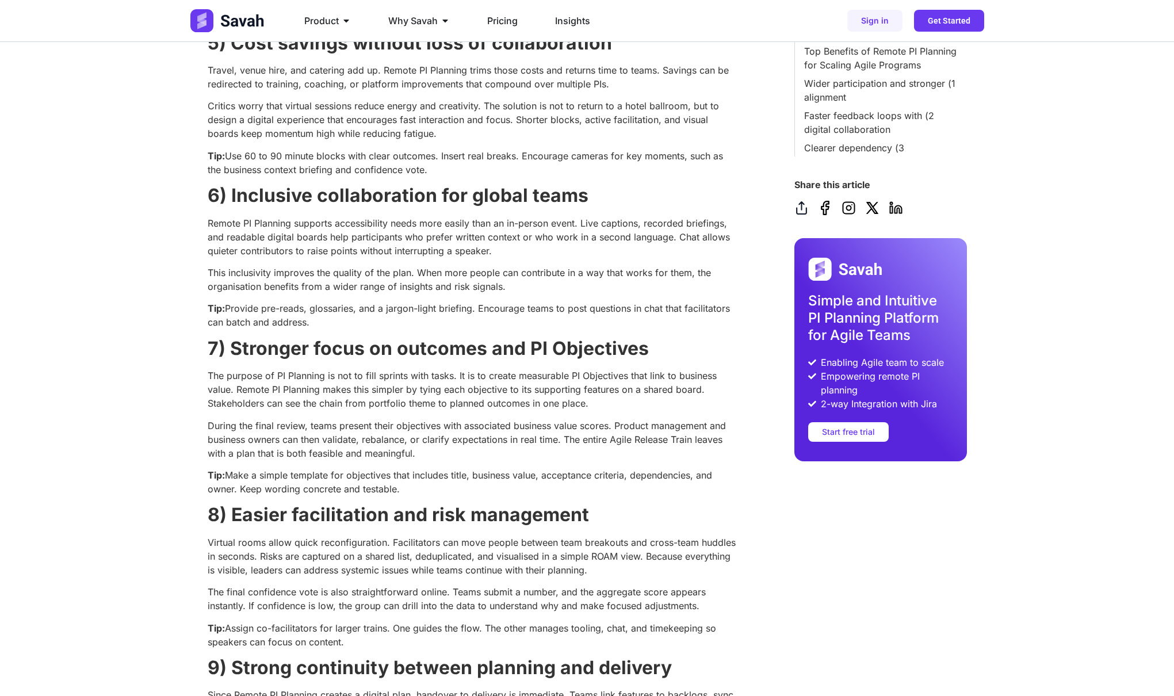
scroll to position [1211, 0]
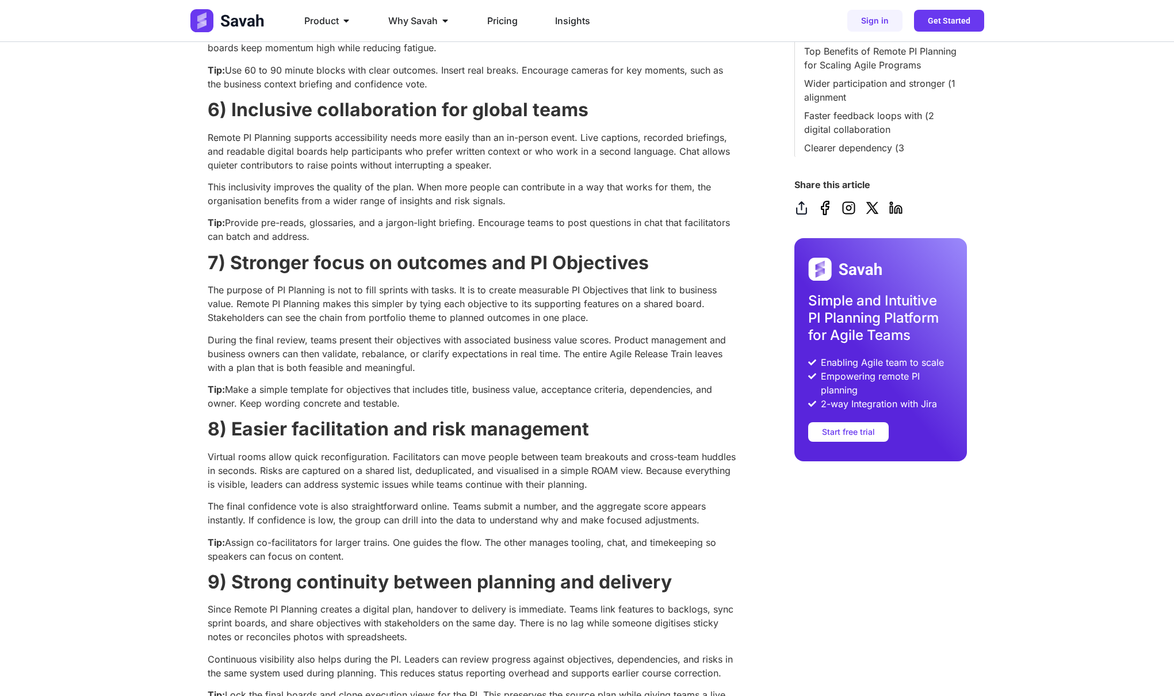
click at [871, 207] on icon at bounding box center [872, 208] width 12 height 12
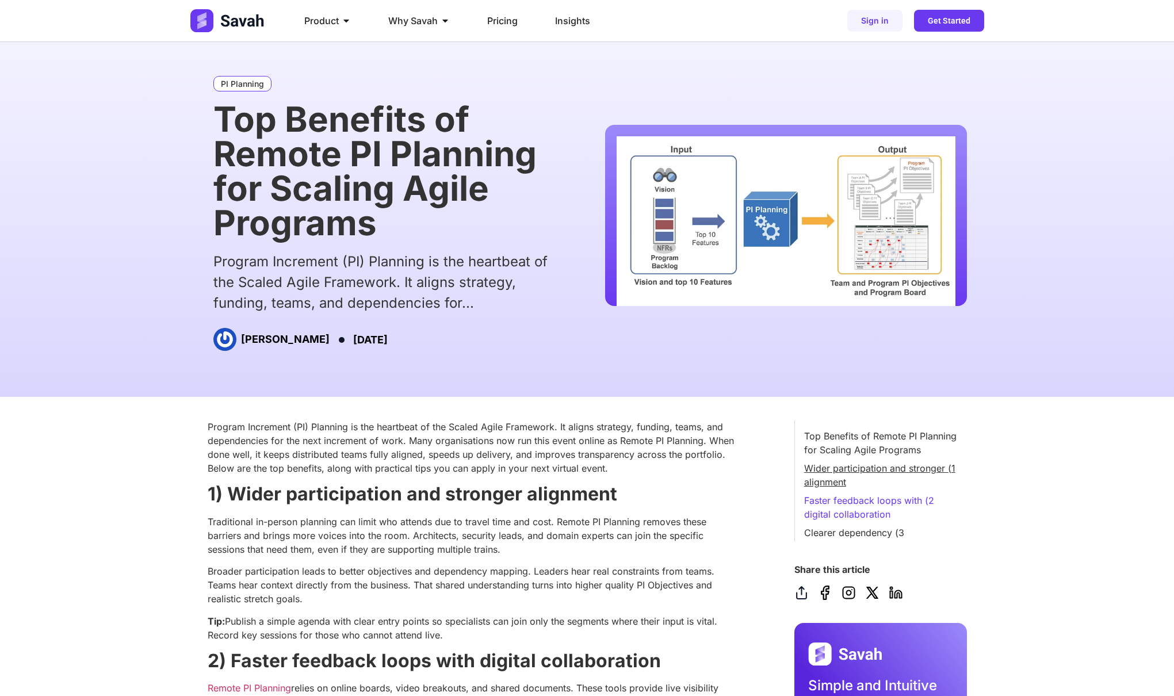
scroll to position [0, 0]
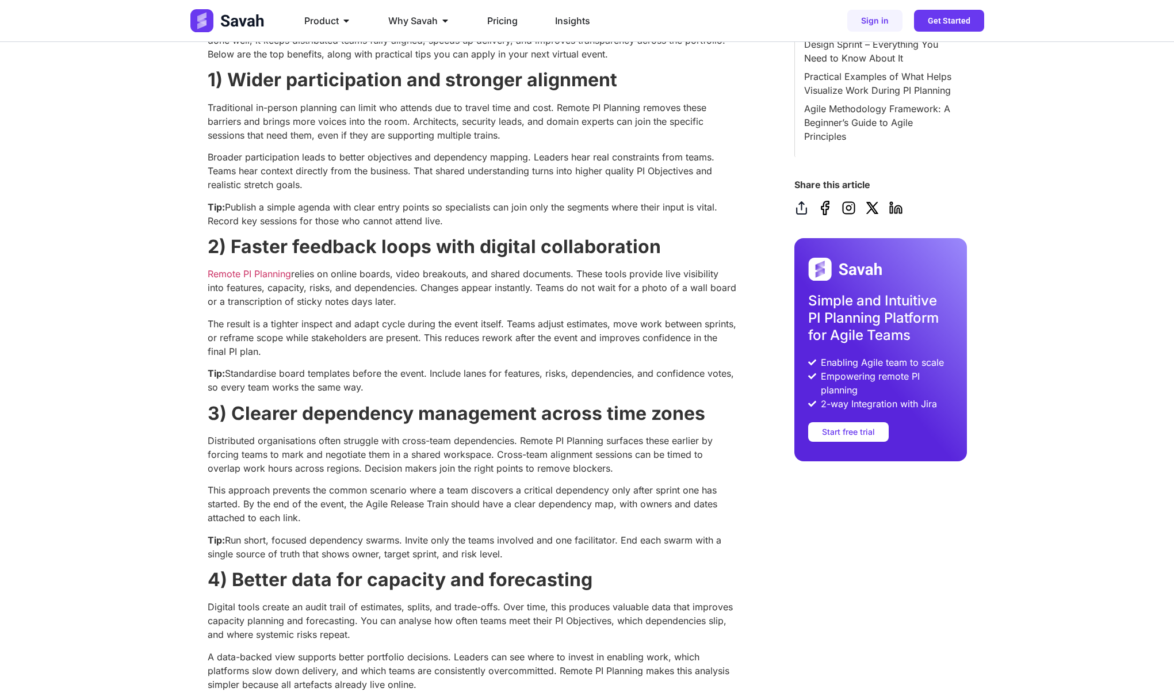
scroll to position [443, 0]
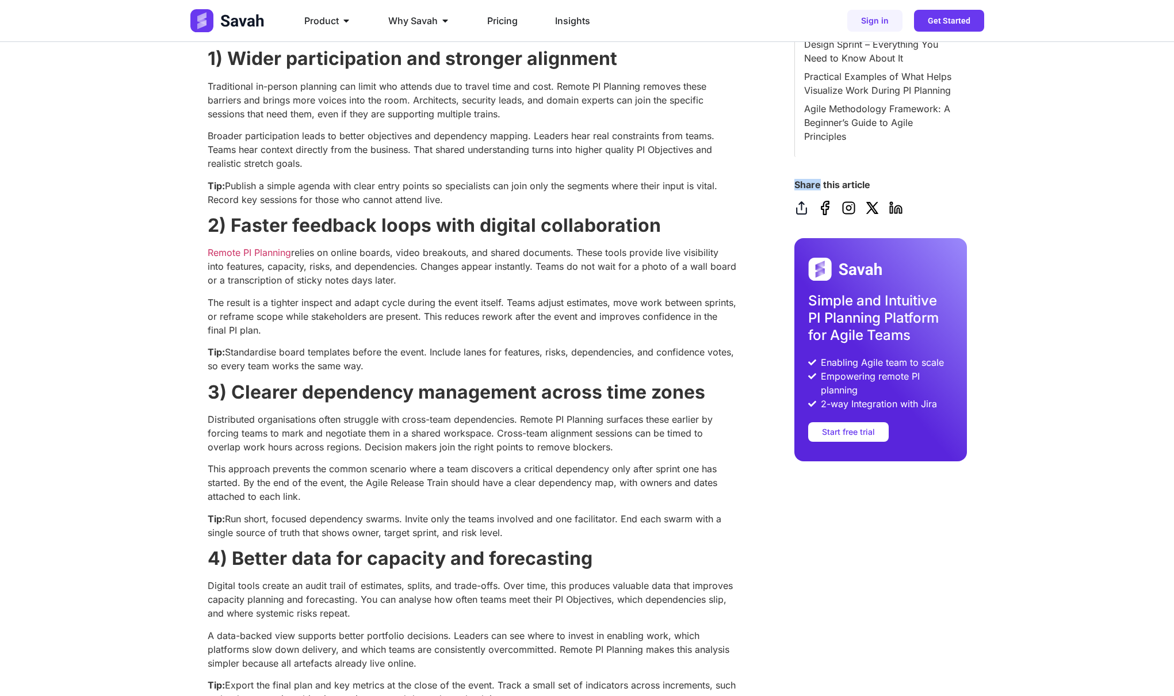
drag, startPoint x: 818, startPoint y: 178, endPoint x: 882, endPoint y: 178, distance: 64.4
click at [882, 178] on div "Table of Contents Top Benefits of Remote PI Planning for Scaling Agile Programs…" at bounding box center [880, 248] width 173 height 426
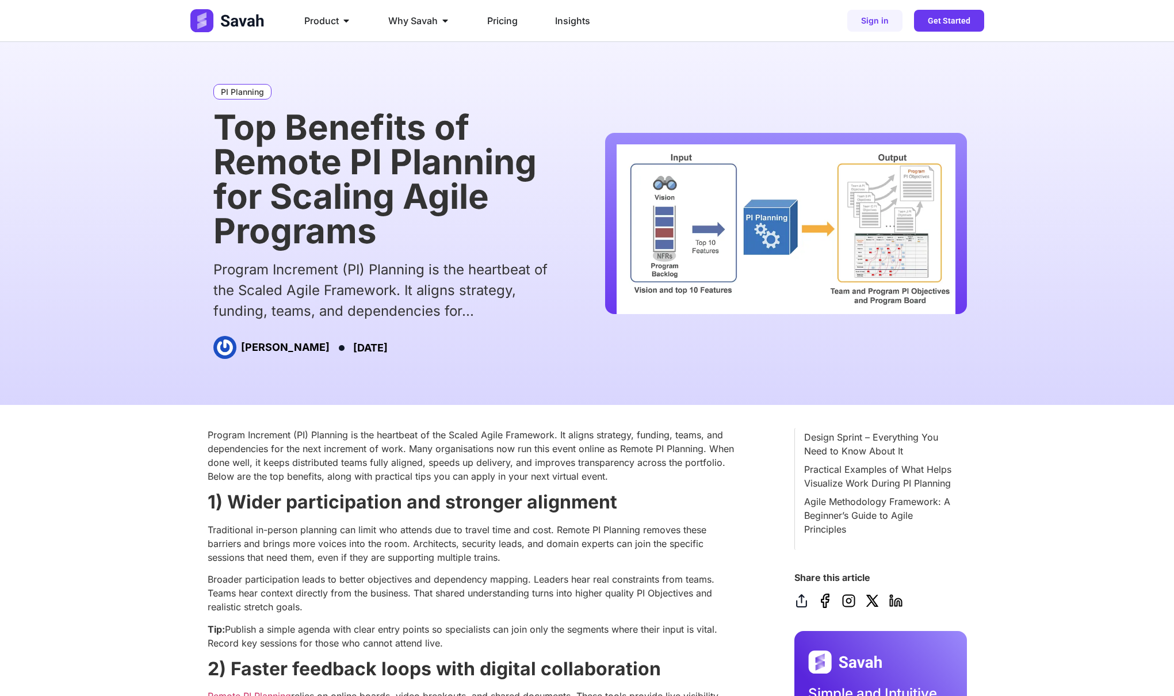
scroll to position [0, 0]
click at [431, 332] on div "PI Planning Top Benefits of Remote PI Planning for Scaling Agile Programs Progr…" at bounding box center [388, 223] width 361 height 289
click at [430, 319] on div "Program Increment (PI) Planning is the heartbeat of the Scaled Agile Framework.…" at bounding box center [387, 290] width 349 height 62
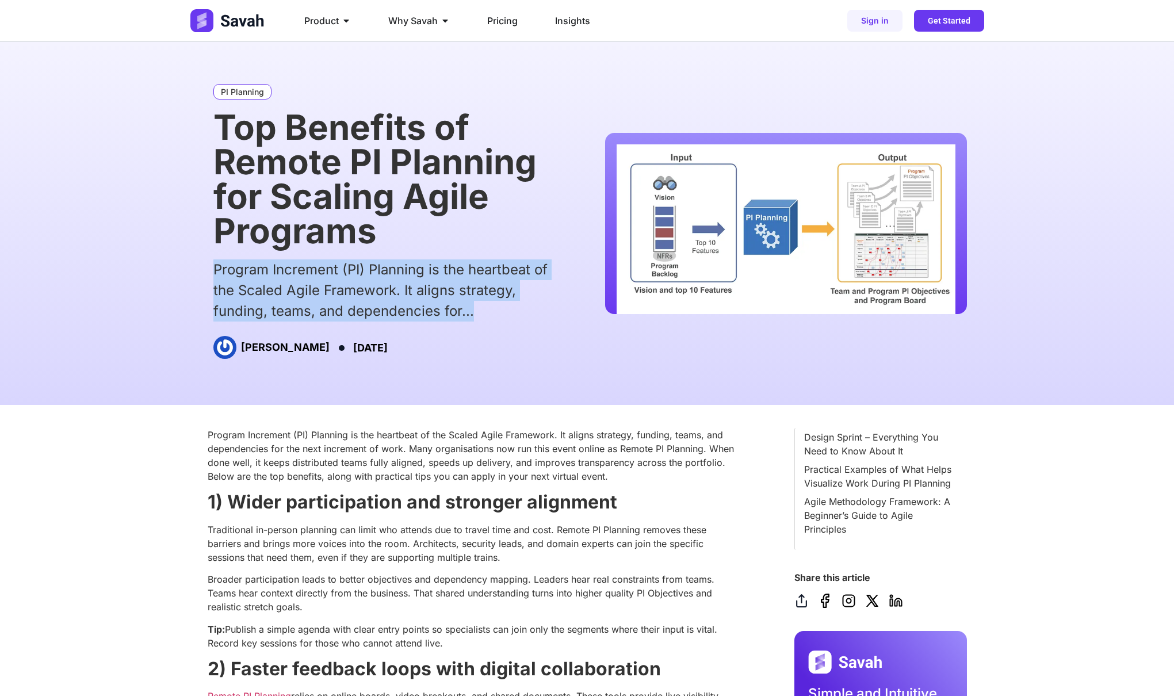
click at [430, 319] on div "Program Increment (PI) Planning is the heartbeat of the Scaled Agile Framework.…" at bounding box center [387, 290] width 349 height 62
click at [374, 259] on div "Program Increment (PI) Planning is the heartbeat of the Scaled Agile Framework.…" at bounding box center [387, 290] width 349 height 62
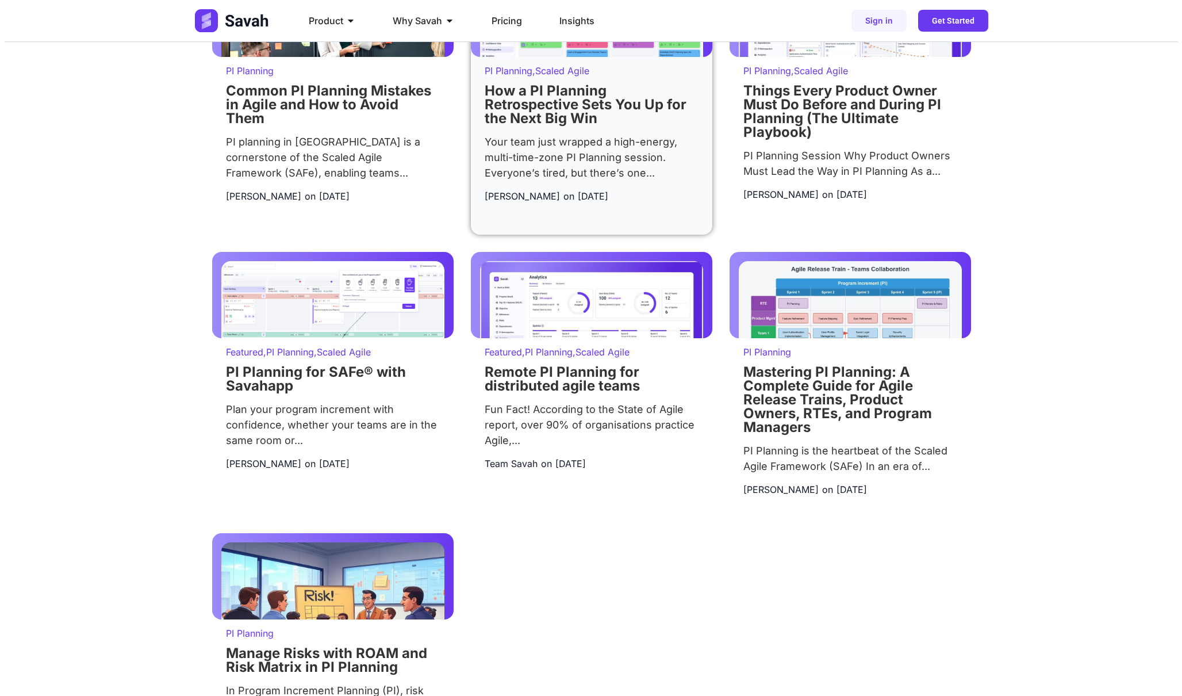
scroll to position [918, 0]
